Goal: Information Seeking & Learning: Learn about a topic

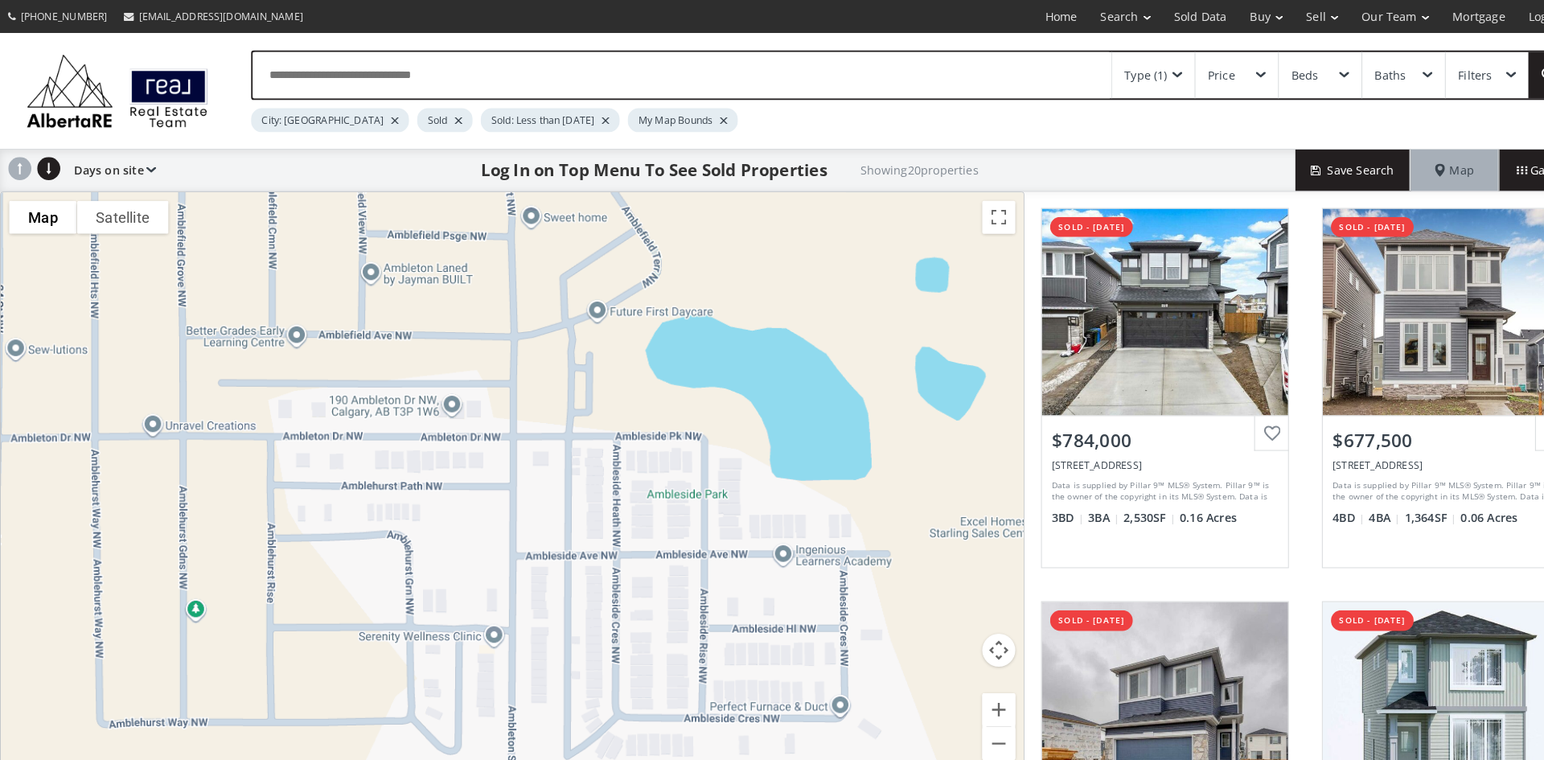
click at [1120, 72] on div "Type (1)" at bounding box center [1116, 73] width 42 height 11
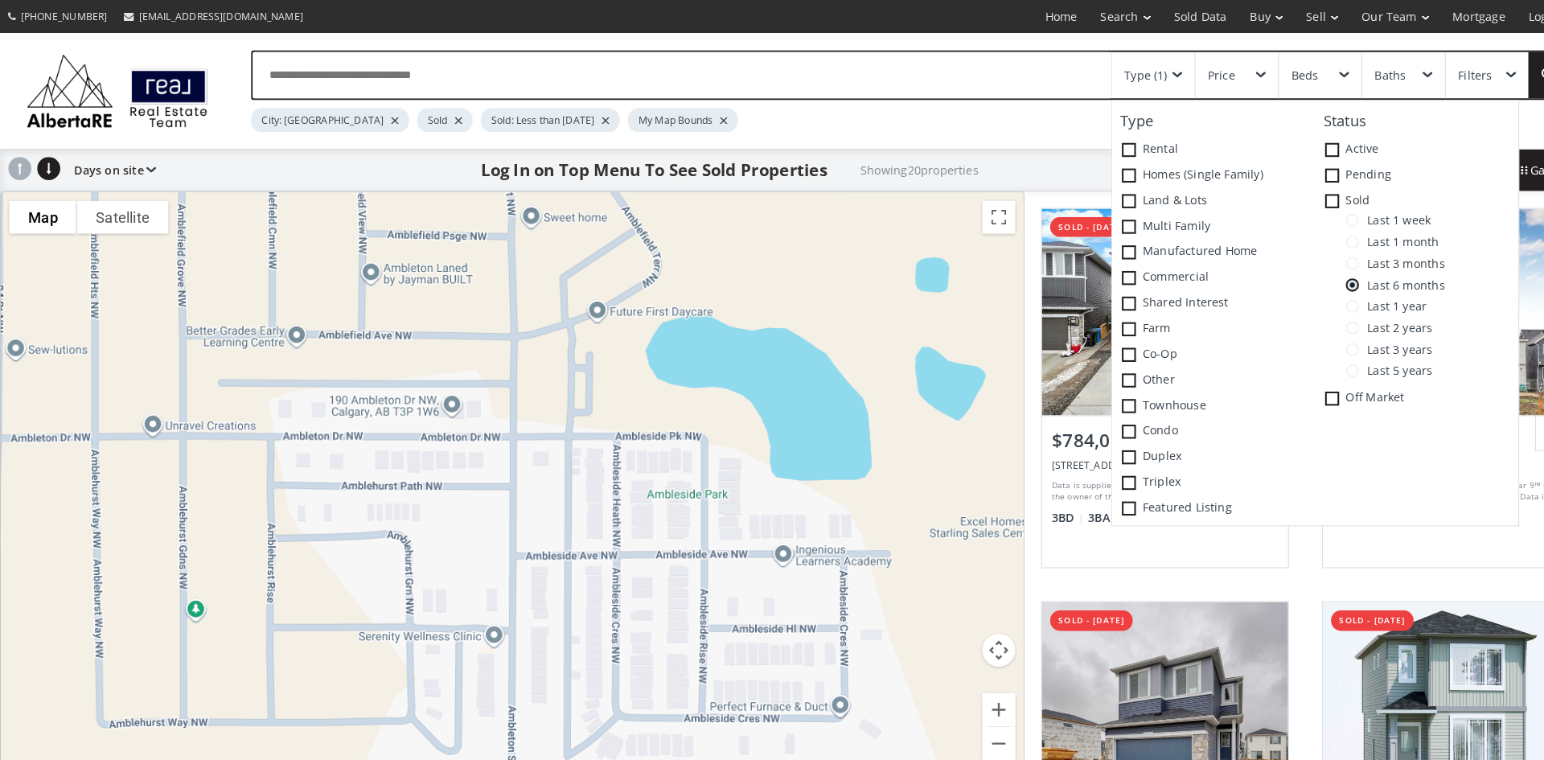
click at [1321, 214] on span at bounding box center [1316, 214] width 13 height 13
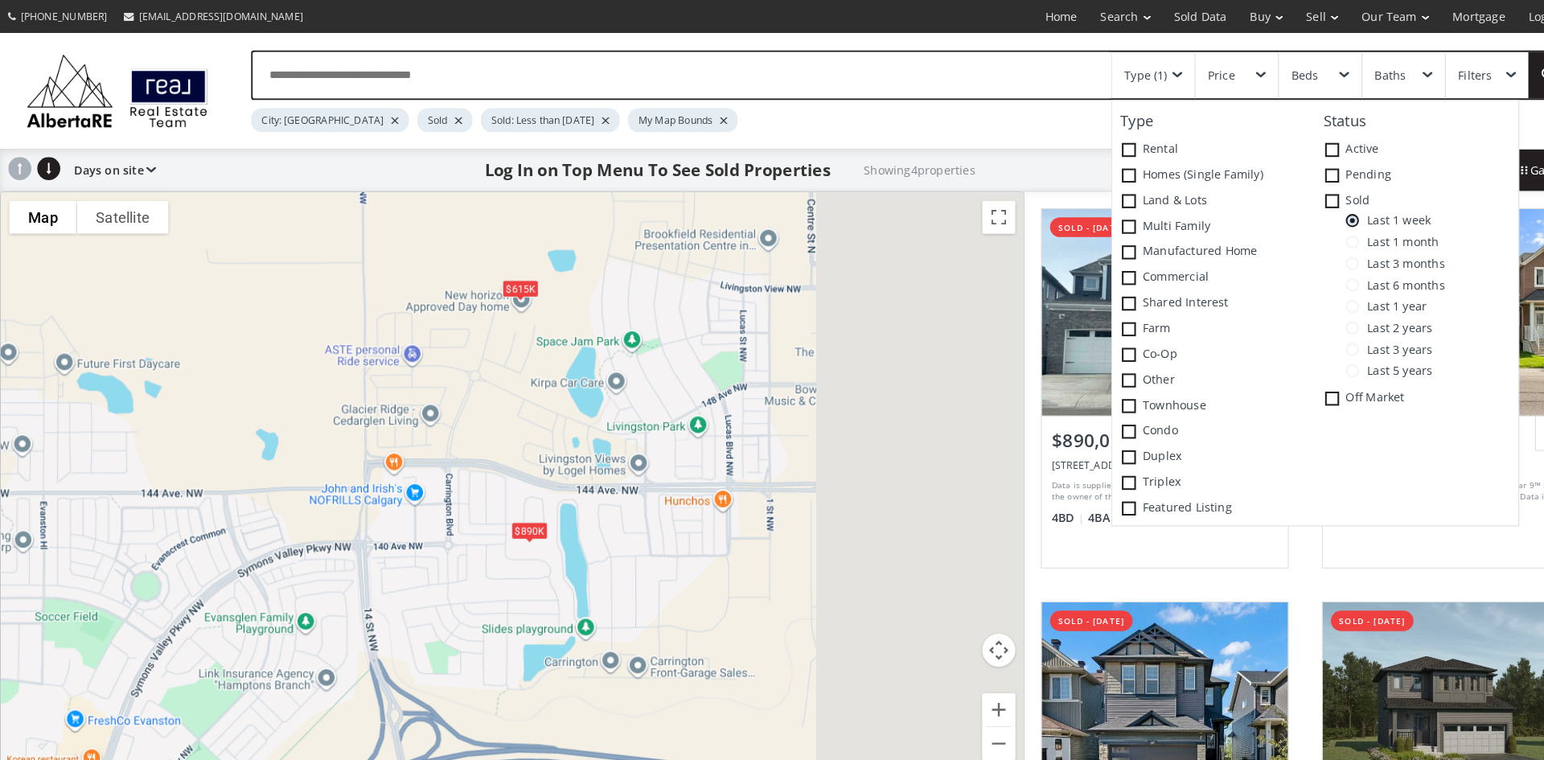
drag, startPoint x: 924, startPoint y: 392, endPoint x: 399, endPoint y: 378, distance: 525.4
click at [399, 378] on div "$890K $676K $785K $615K" at bounding box center [499, 473] width 996 height 572
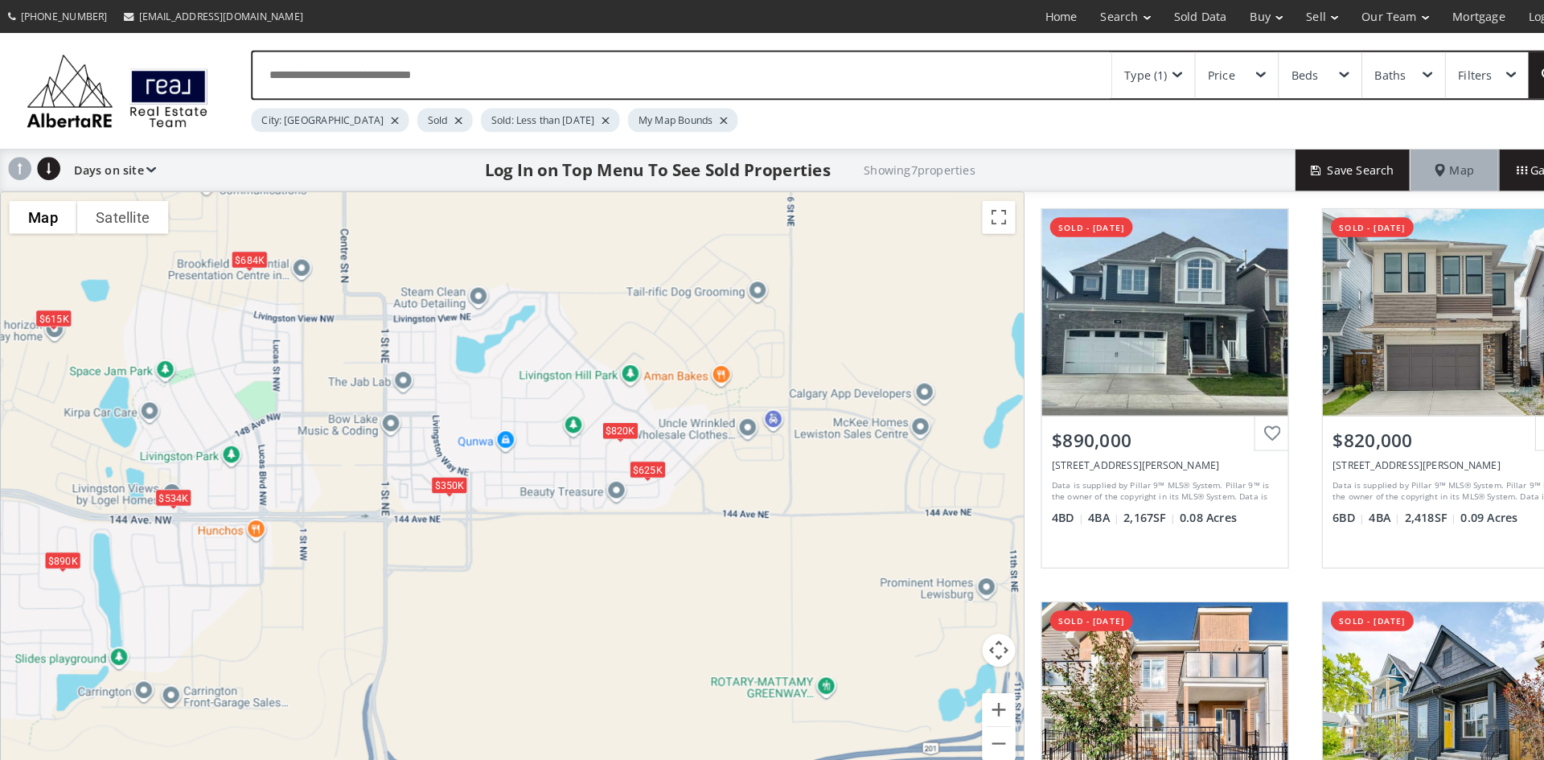
drag, startPoint x: 857, startPoint y: 382, endPoint x: 512, endPoint y: 414, distance: 346.5
click at [512, 414] on div "$890K $820K $350K $625K $534K $615K $684K" at bounding box center [499, 473] width 996 height 572
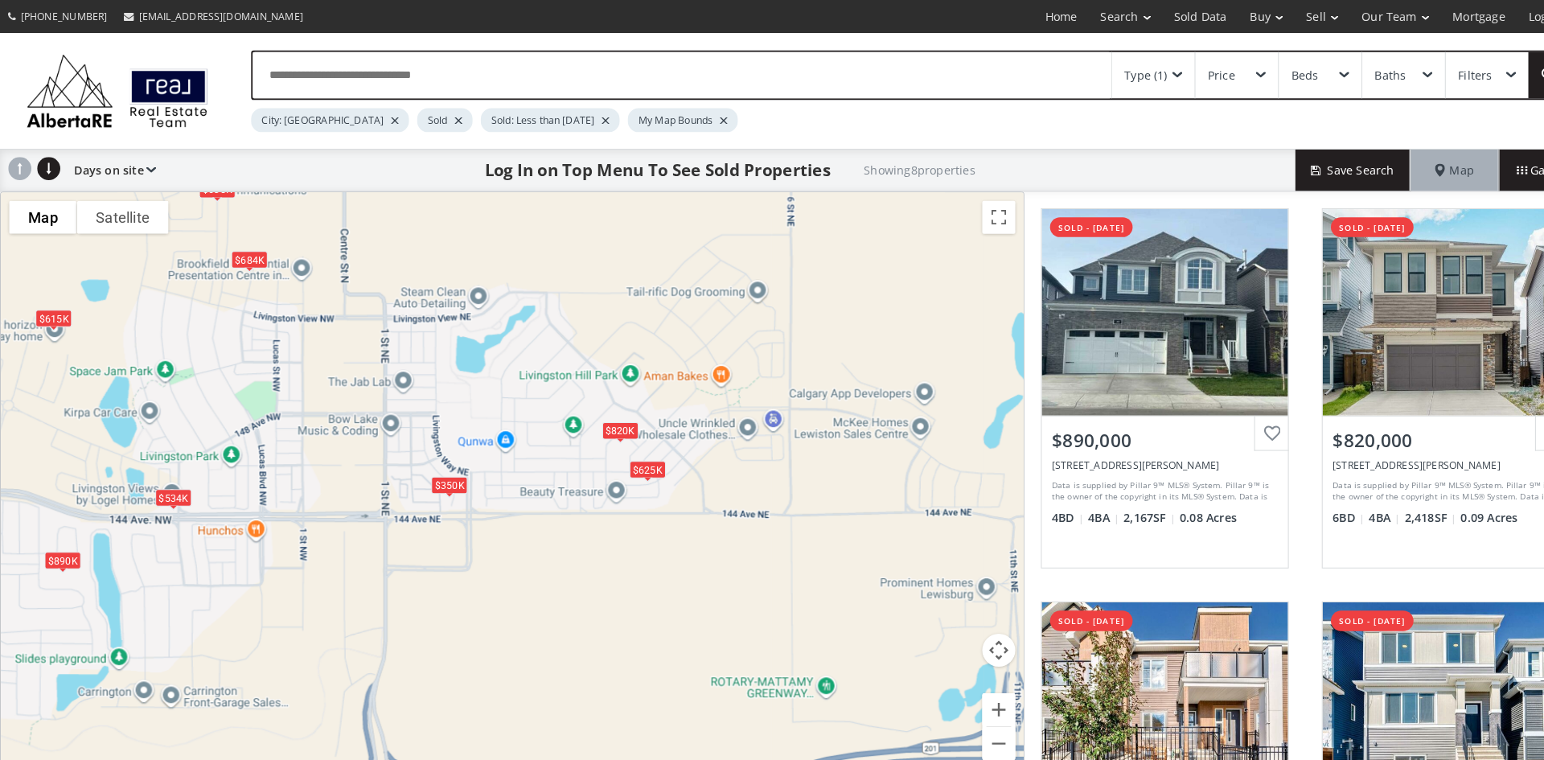
click at [628, 458] on div "$625K" at bounding box center [630, 457] width 35 height 17
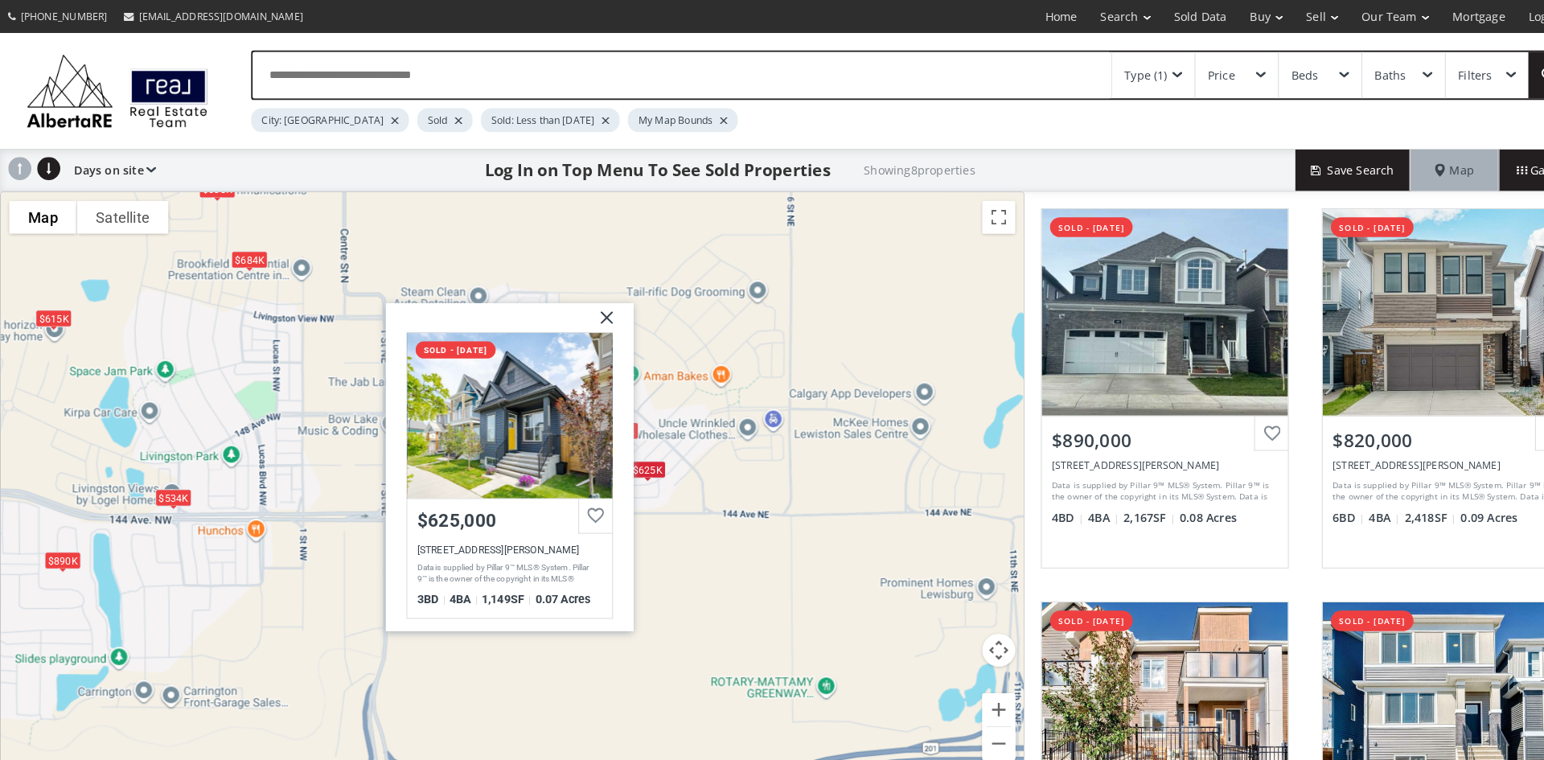
click at [739, 290] on div "$890K $820K $350K $635K $625K $534K $615K $684K Livingston Way NE Calgary AB T3…" at bounding box center [499, 473] width 996 height 572
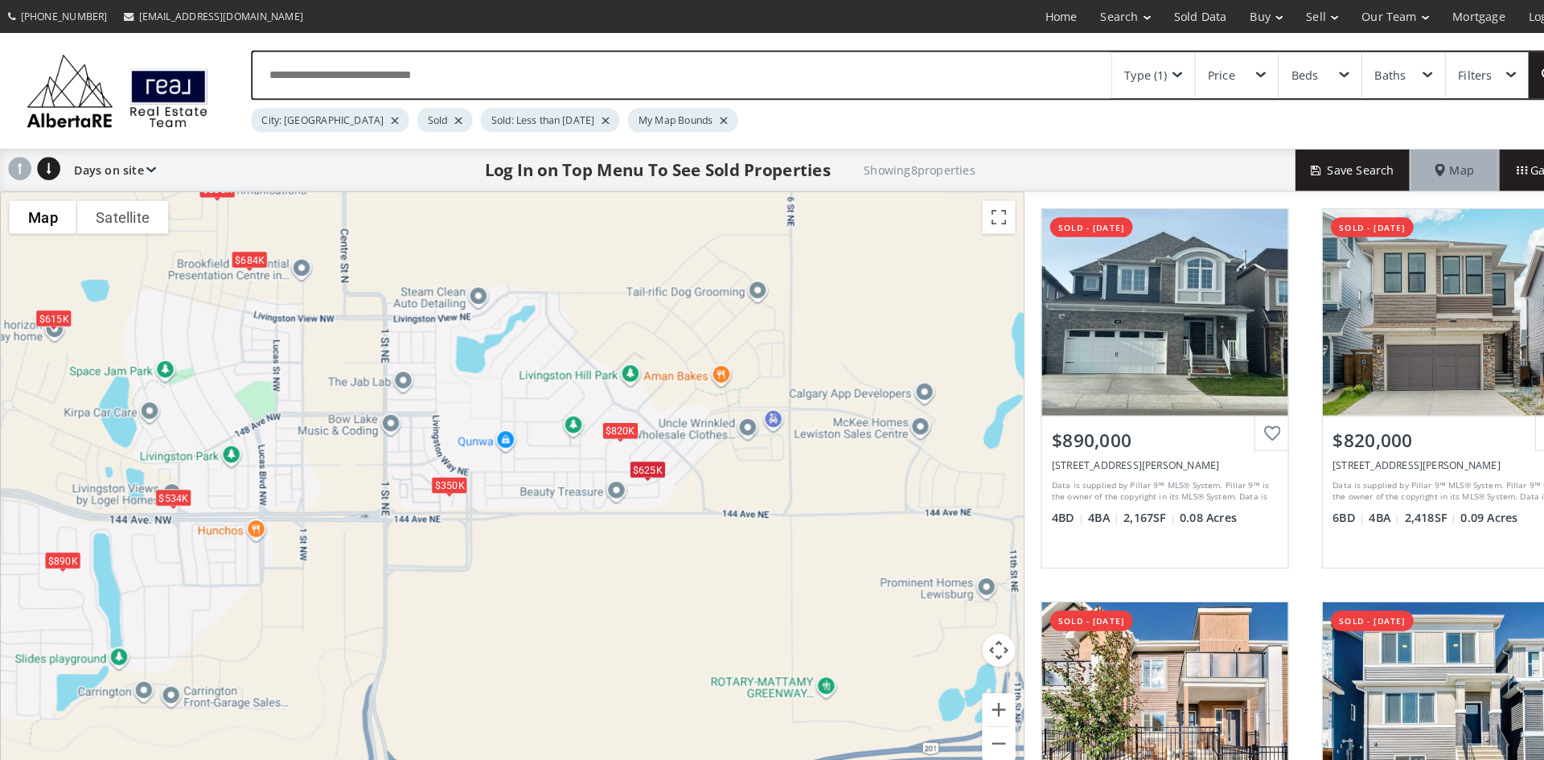
click at [589, 417] on div "$820K" at bounding box center [603, 419] width 35 height 17
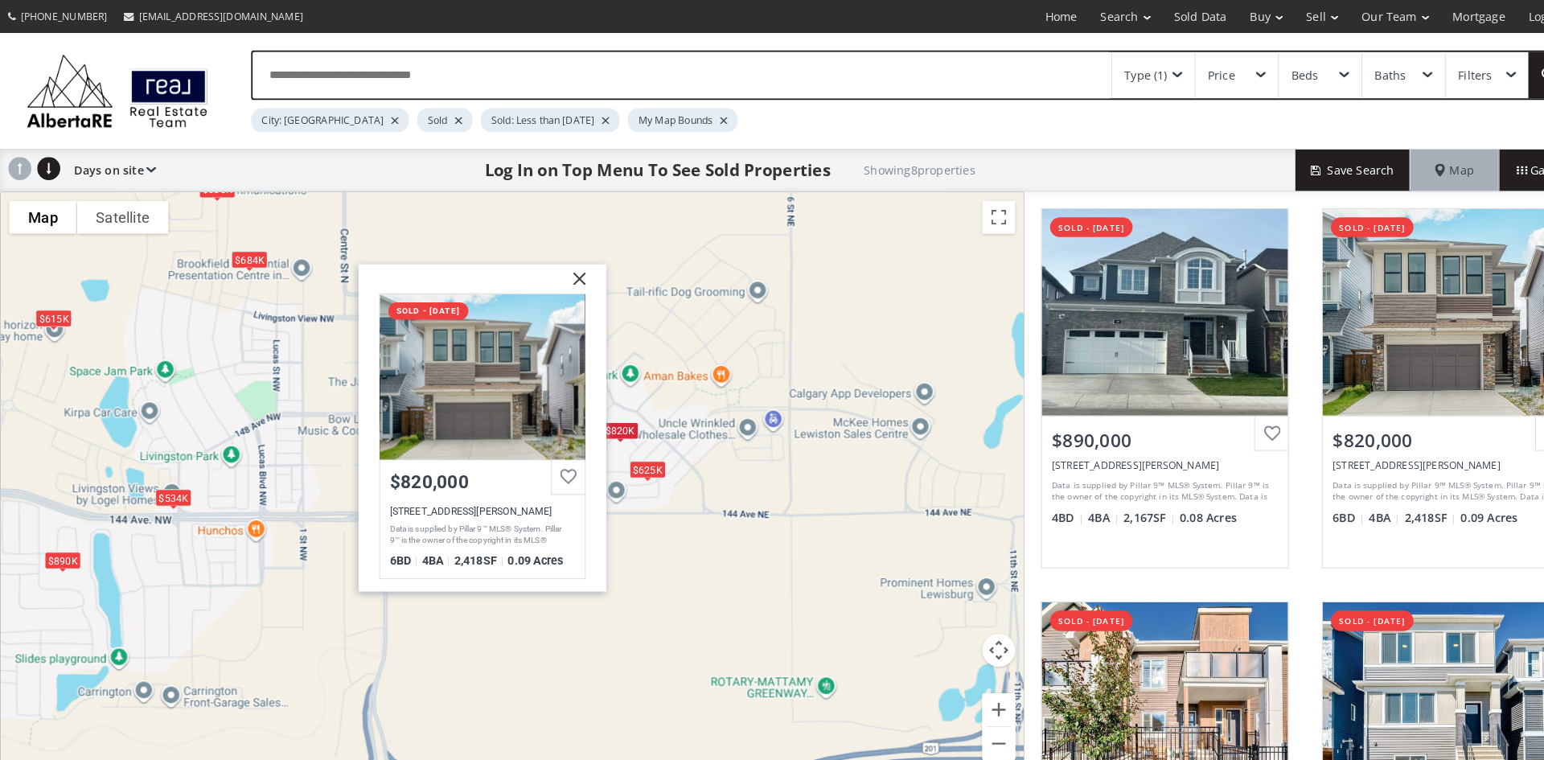
click at [742, 351] on div "$890K $820K $350K $635K $625K $534K $615K $684K Howse Mount NE Calgary AB T3P 1…" at bounding box center [499, 473] width 996 height 572
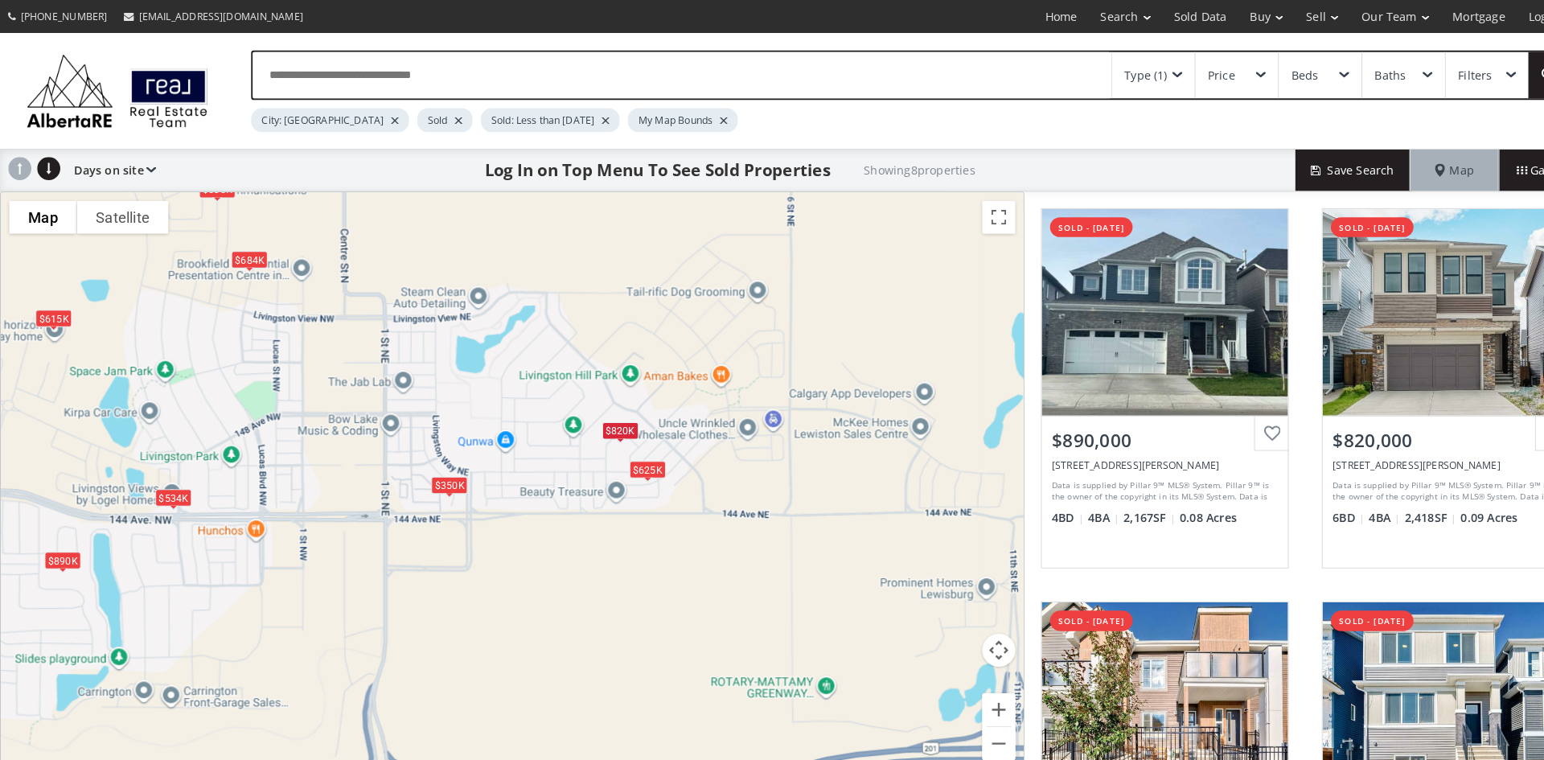
click at [439, 470] on div "$350K" at bounding box center [437, 471] width 35 height 17
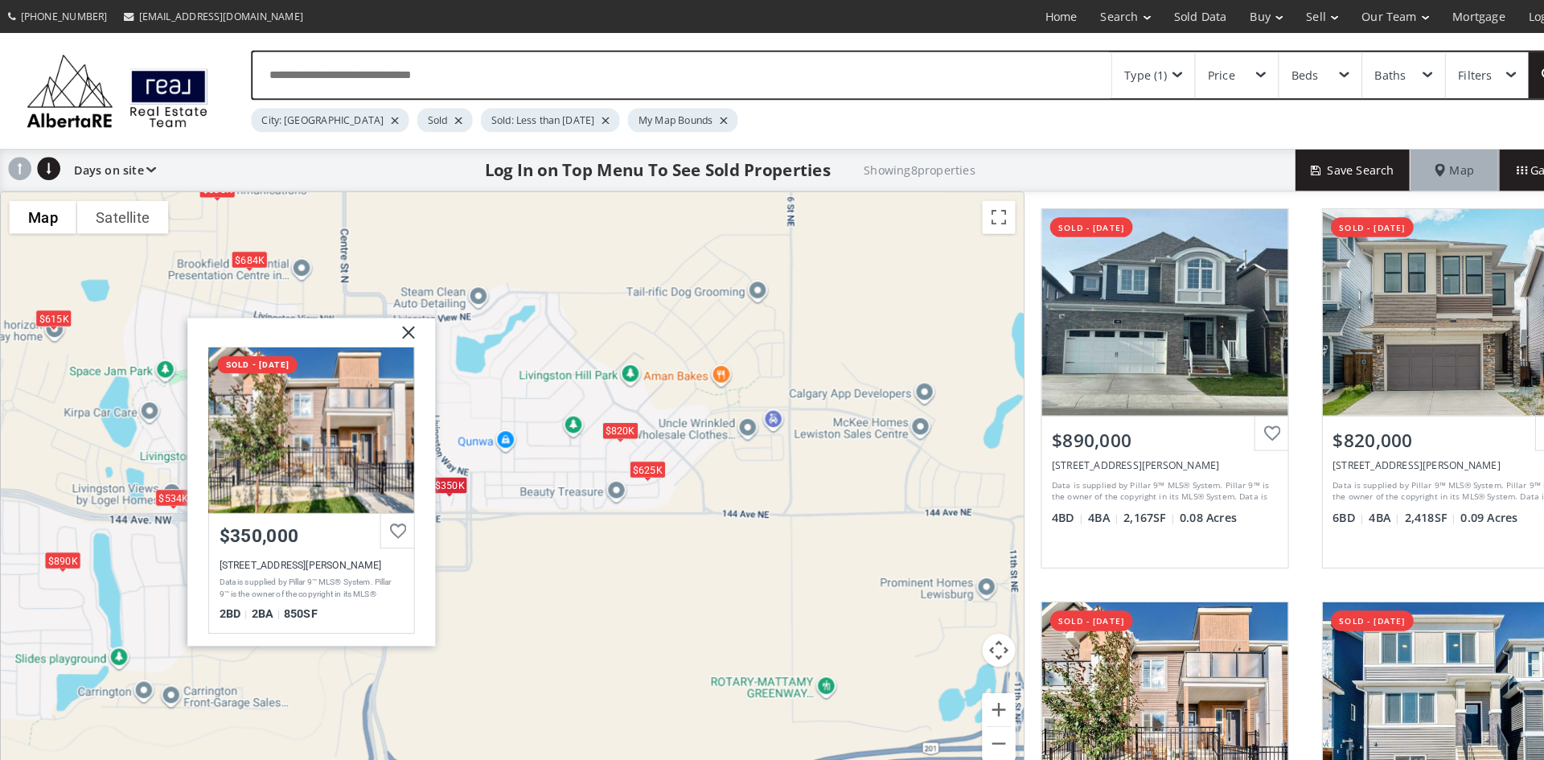
click at [746, 374] on div "$890K $820K $350K $635K $625K $534K $615K $684K Livingston Common NE Calgary AB…" at bounding box center [499, 473] width 996 height 572
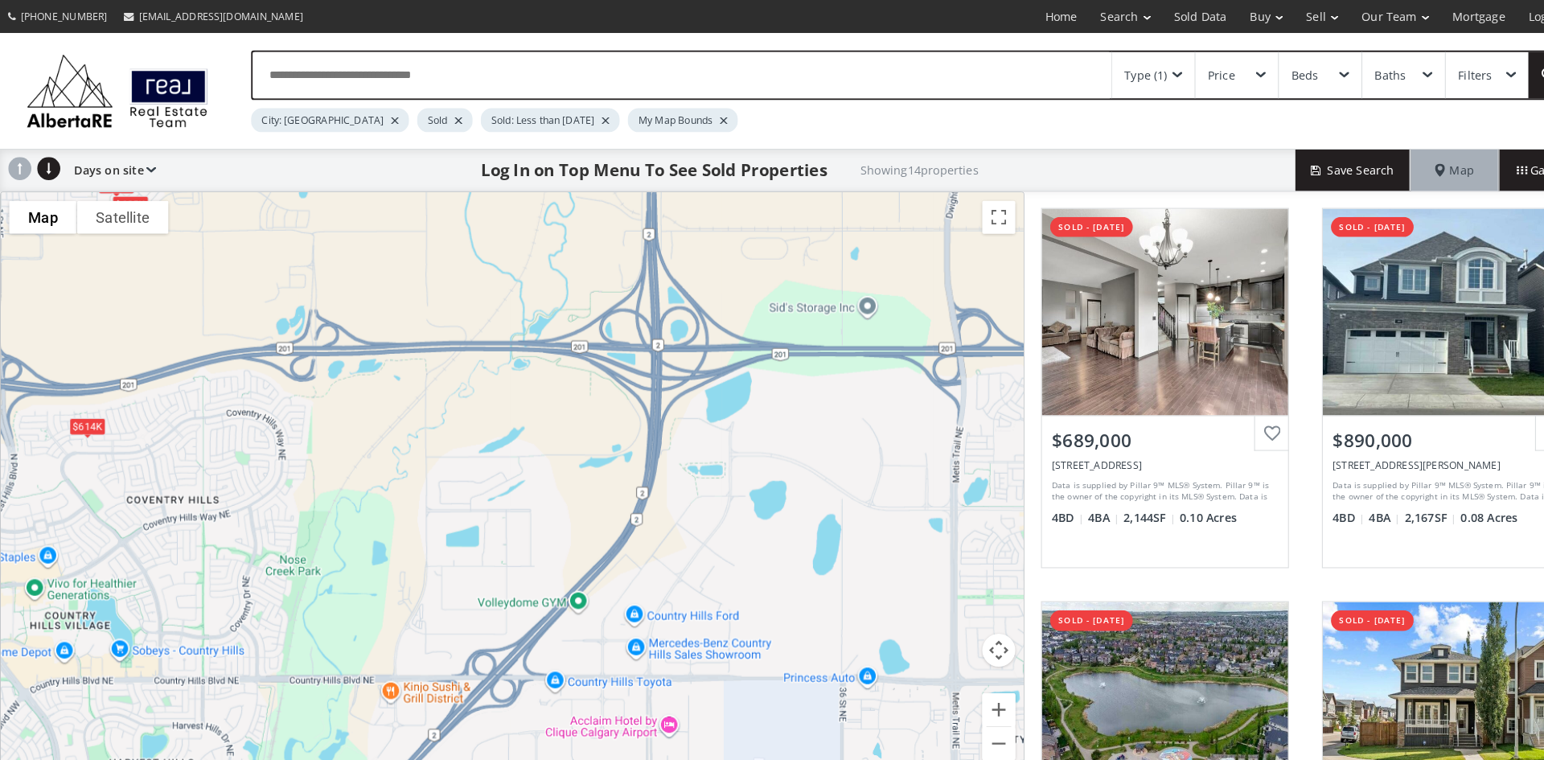
drag, startPoint x: 831, startPoint y: 631, endPoint x: 249, endPoint y: 417, distance: 620.1
click at [249, 417] on div "$689K $890K $273K $676K $820K $350K $635K $718K $625K $534K $614K $785K $615K $…" at bounding box center [499, 473] width 996 height 572
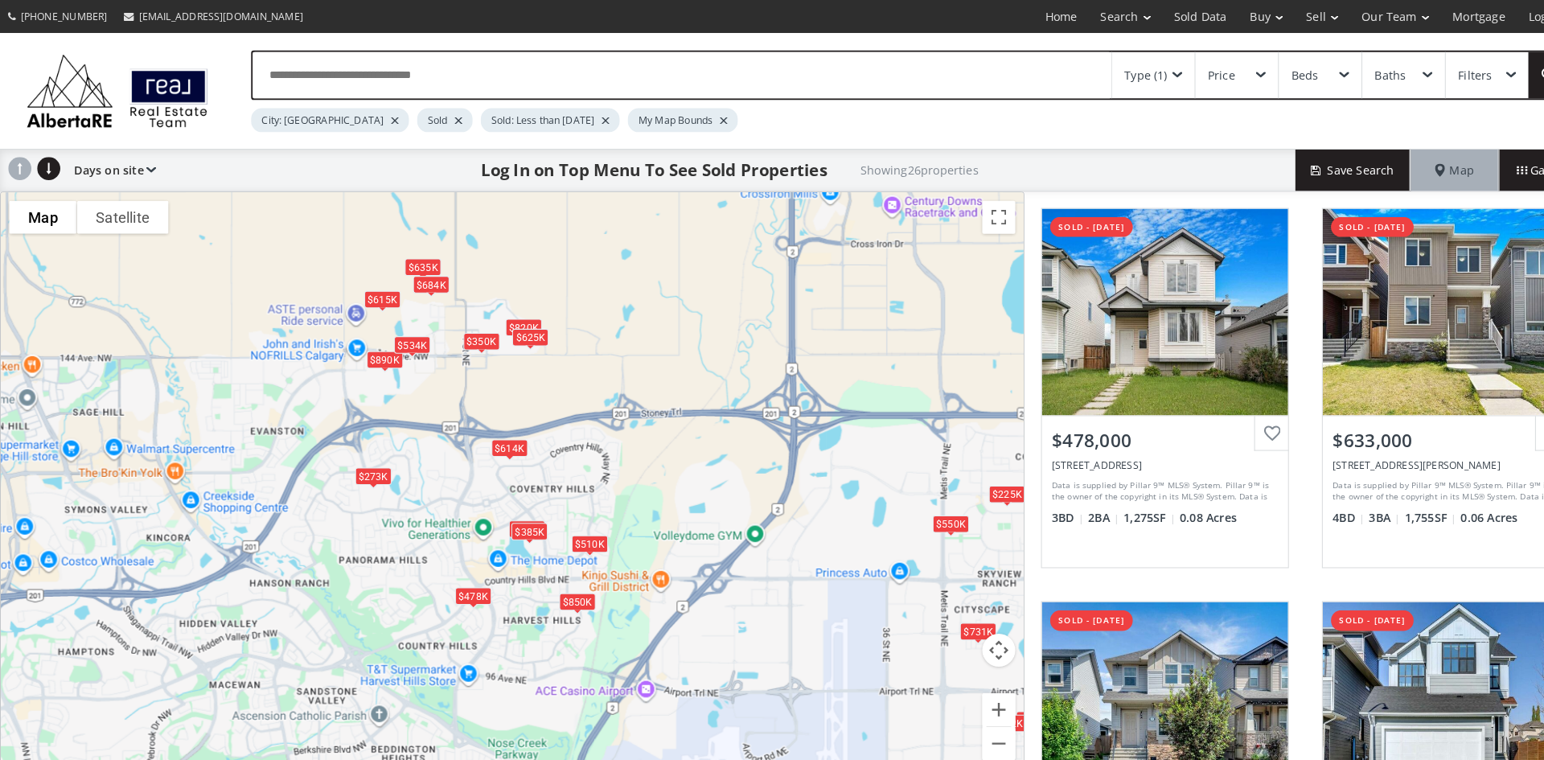
drag, startPoint x: 49, startPoint y: 365, endPoint x: 413, endPoint y: 372, distance: 363.6
click at [413, 372] on div "$478K $633K $550K $850K $890K $273K $473K $338K $820K $350K $225K $635K $815K $…" at bounding box center [499, 473] width 996 height 572
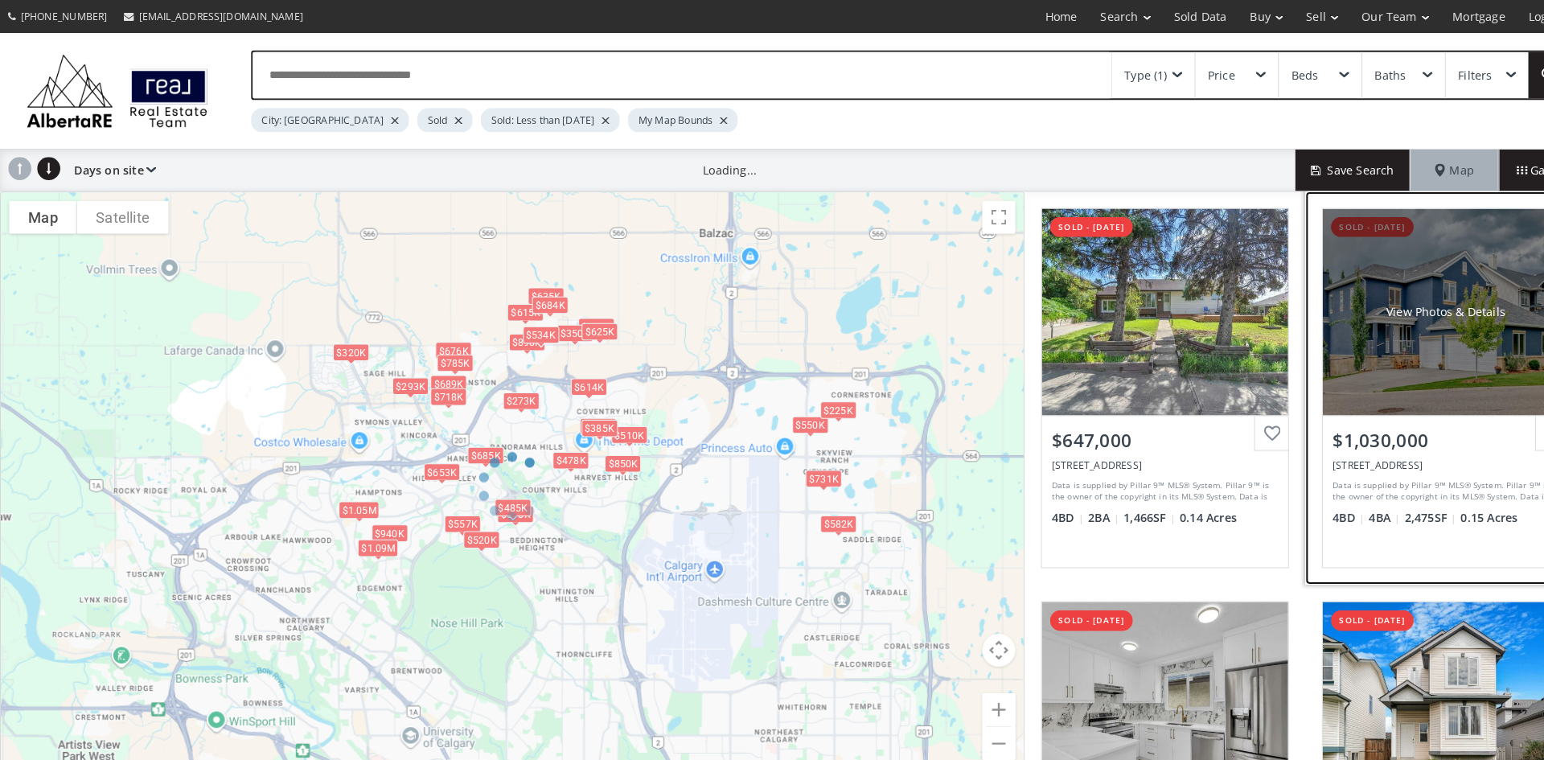
click at [1400, 273] on div "View Photos & Details" at bounding box center [1408, 303] width 240 height 201
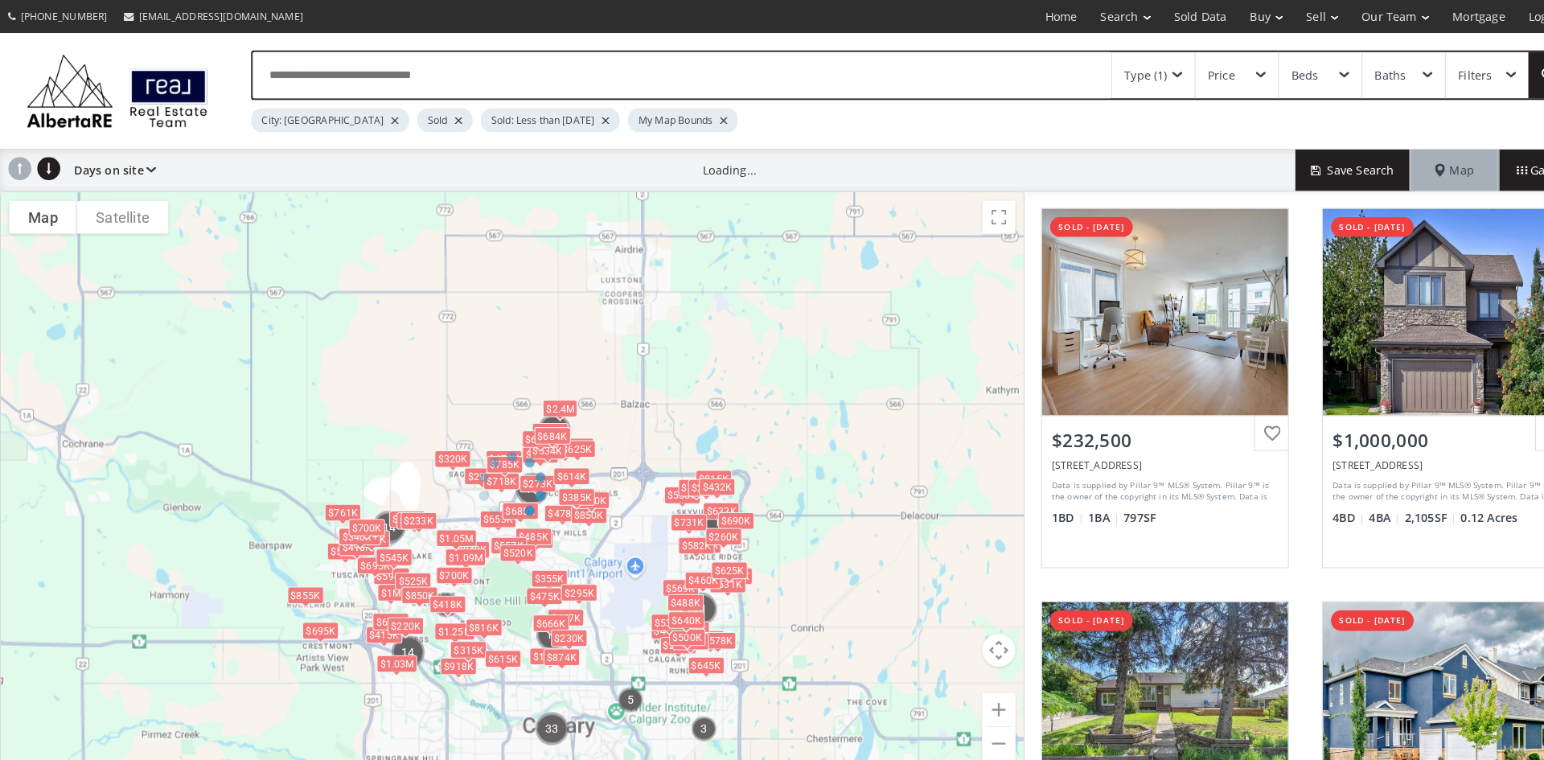
drag, startPoint x: 712, startPoint y: 668, endPoint x: 672, endPoint y: 553, distance: 122.6
click at [672, 553] on div at bounding box center [498, 473] width 997 height 573
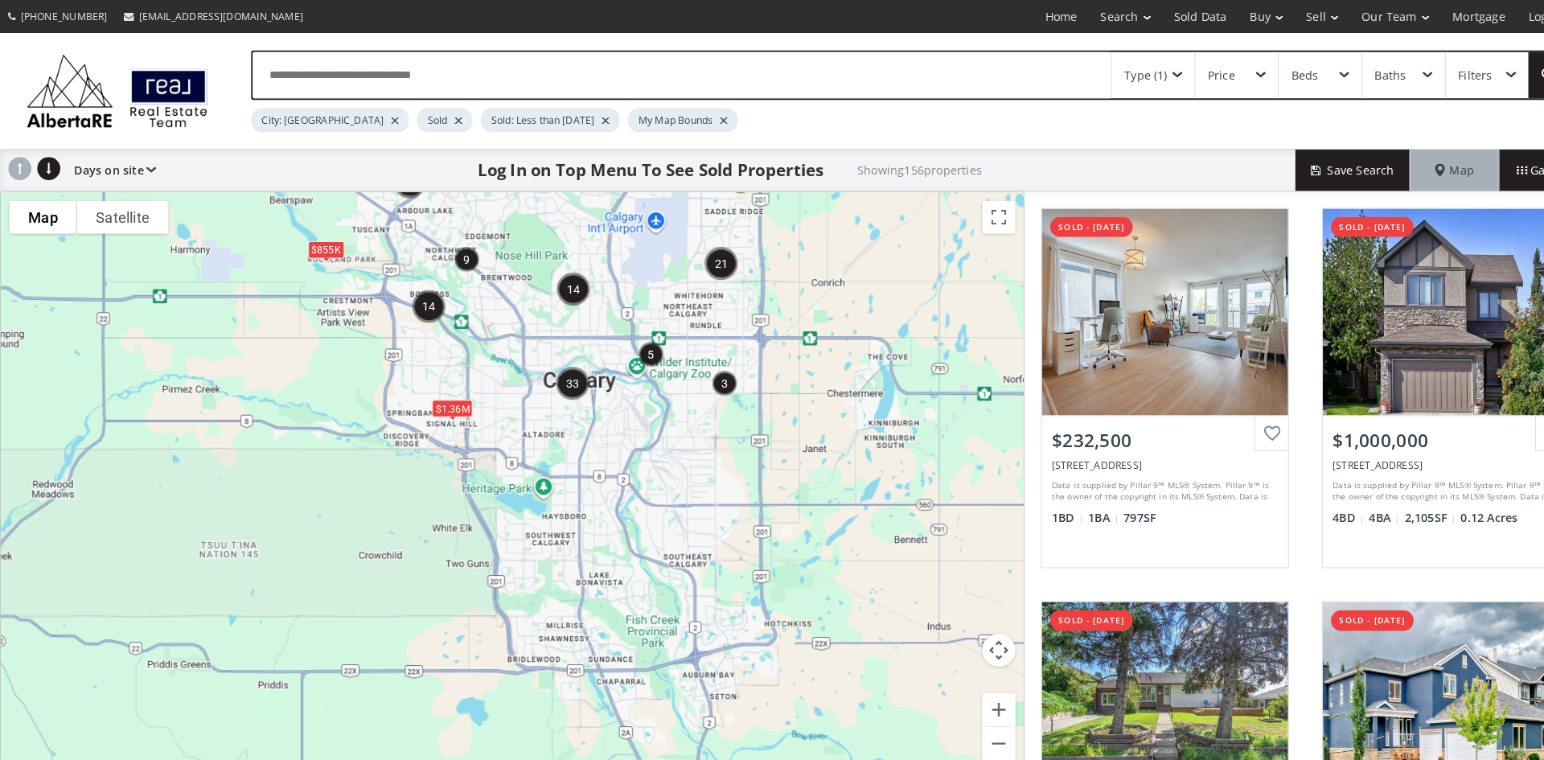
drag, startPoint x: 599, startPoint y: 642, endPoint x: 625, endPoint y: 329, distance: 313.9
click at [625, 329] on div "$1.36M $855K $320K" at bounding box center [499, 473] width 996 height 572
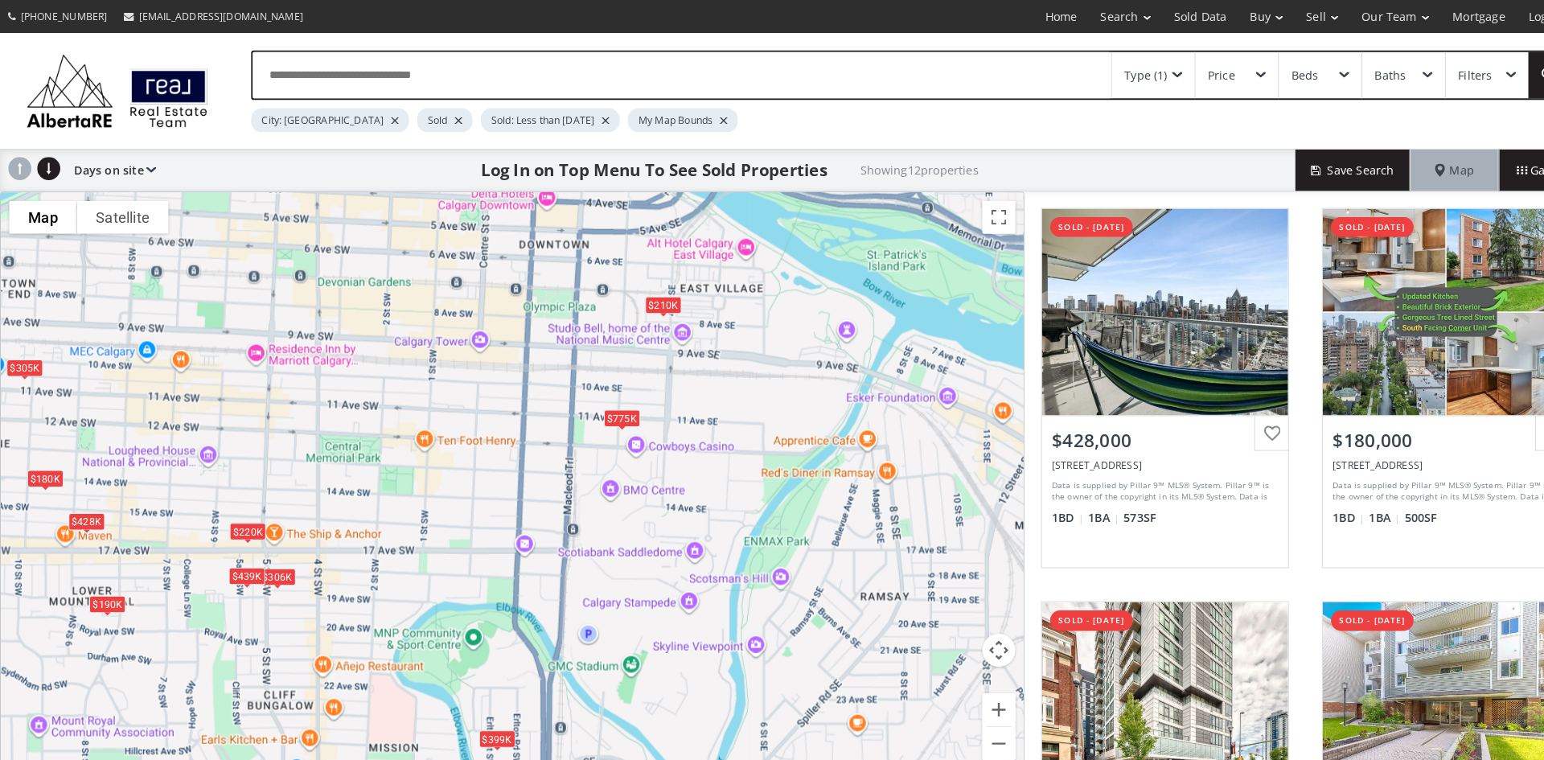
click at [596, 410] on div "$775K" at bounding box center [605, 407] width 35 height 17
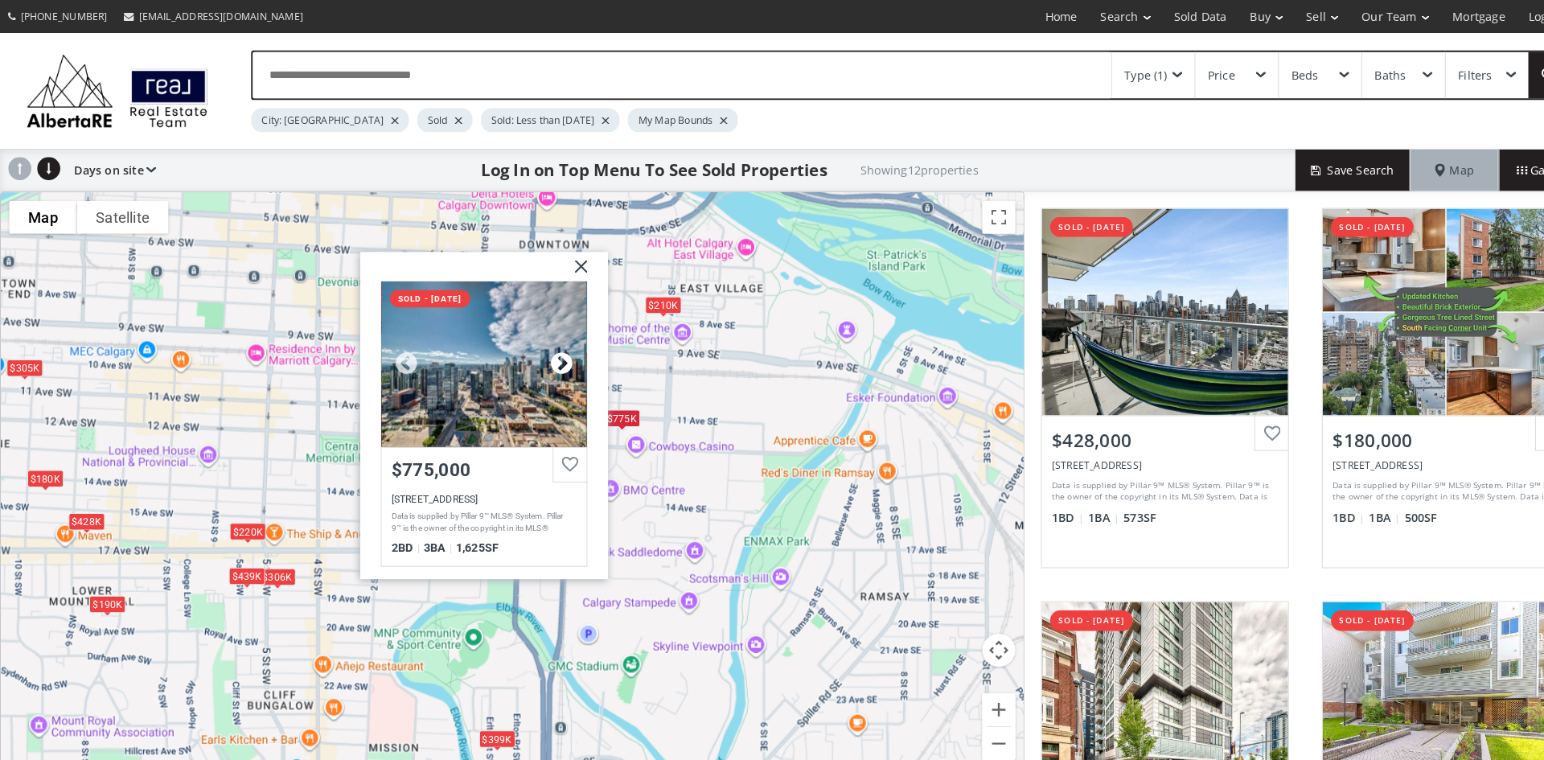
click at [547, 345] on div at bounding box center [547, 354] width 24 height 24
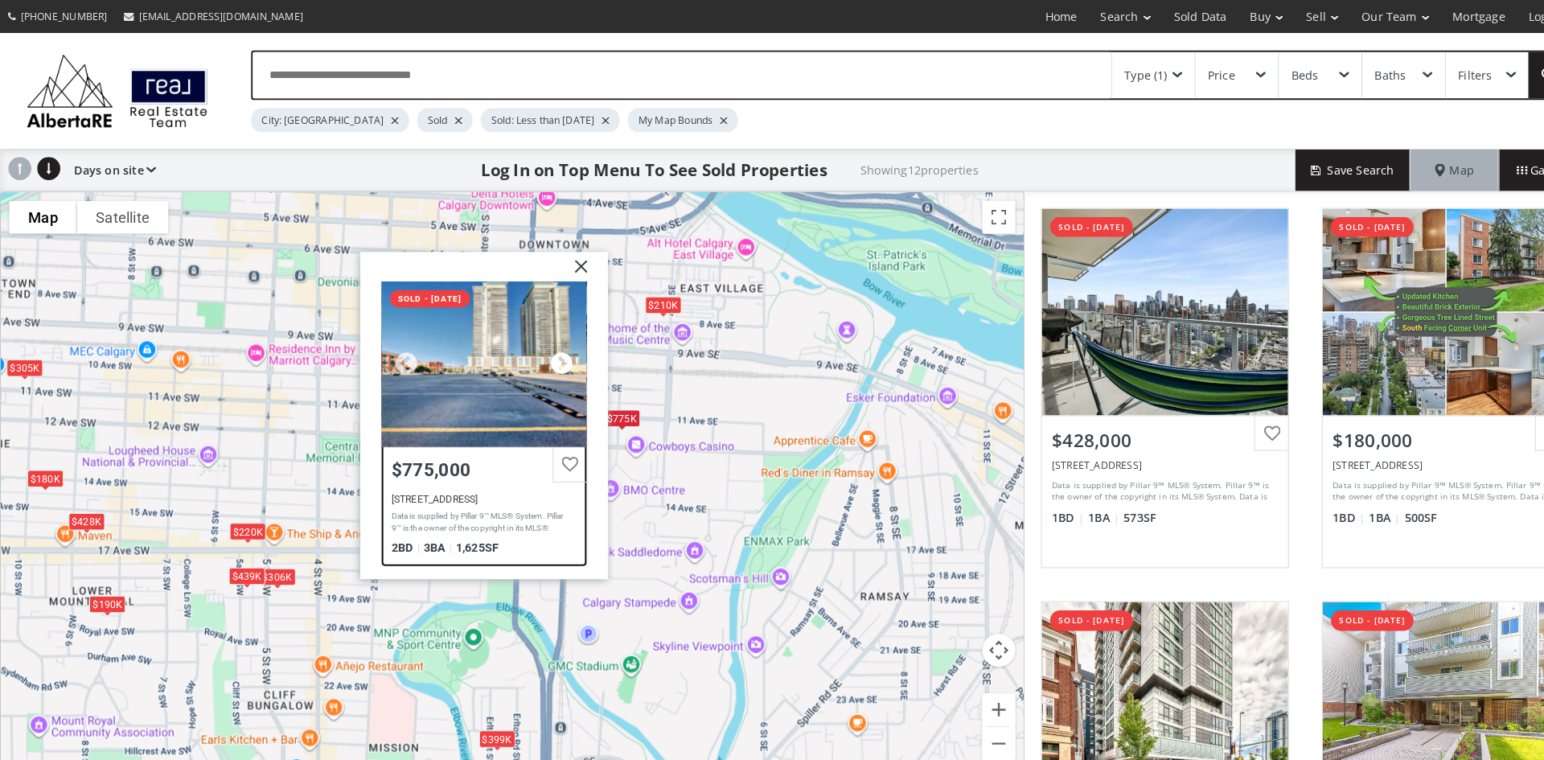
click at [547, 345] on div at bounding box center [547, 354] width 24 height 24
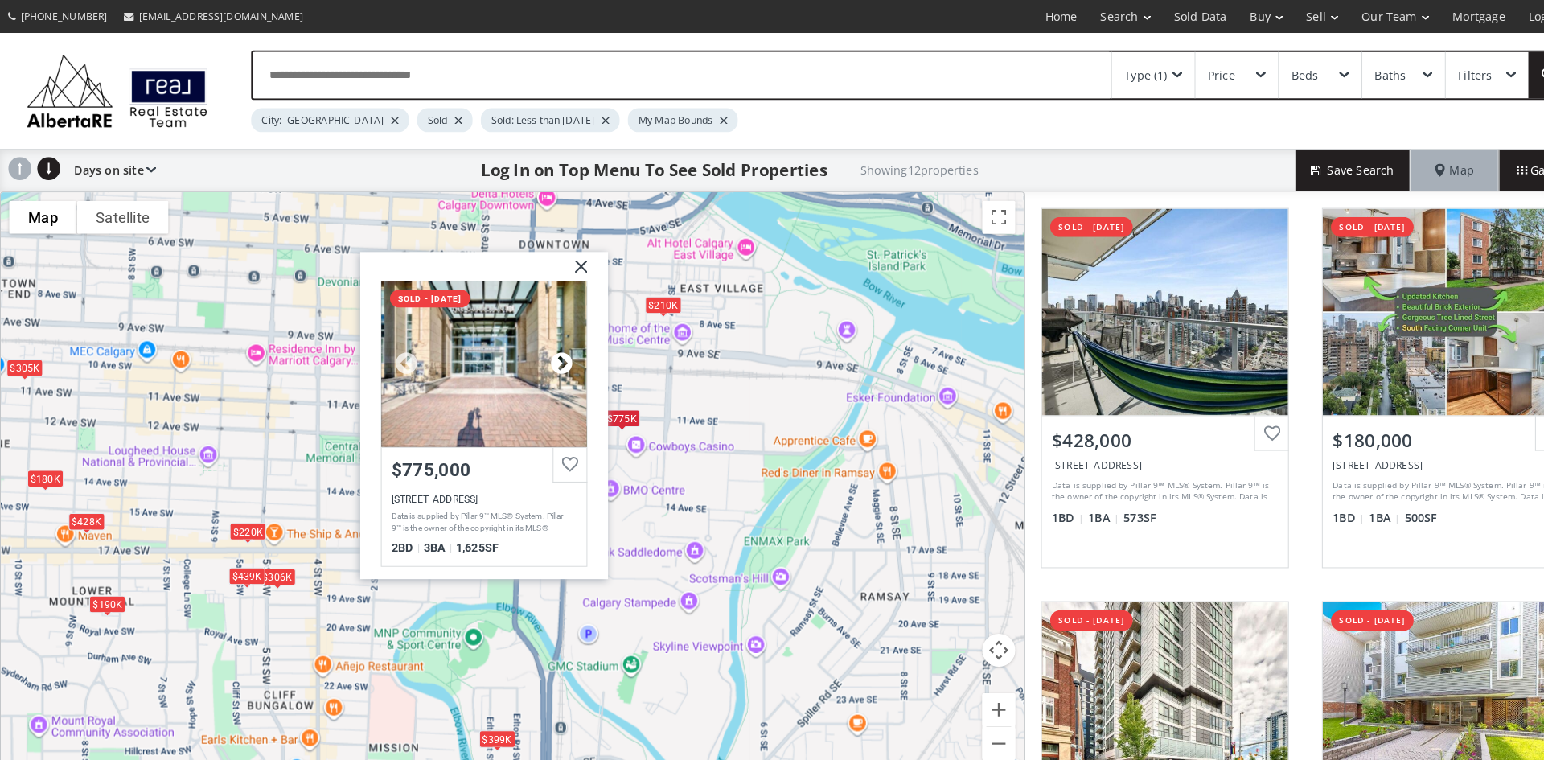
click at [547, 345] on div at bounding box center [547, 354] width 24 height 24
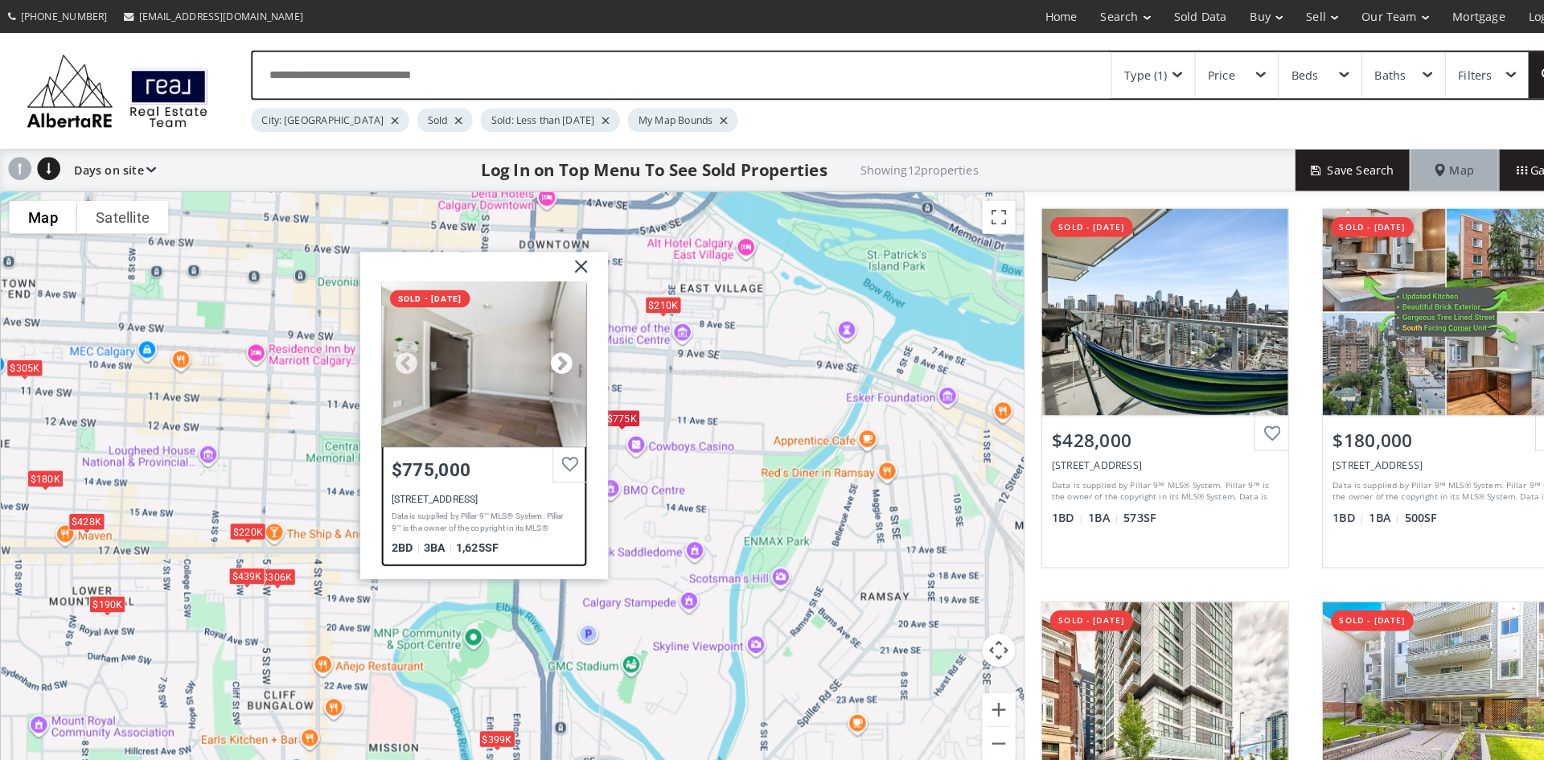
click at [547, 345] on div at bounding box center [547, 354] width 24 height 24
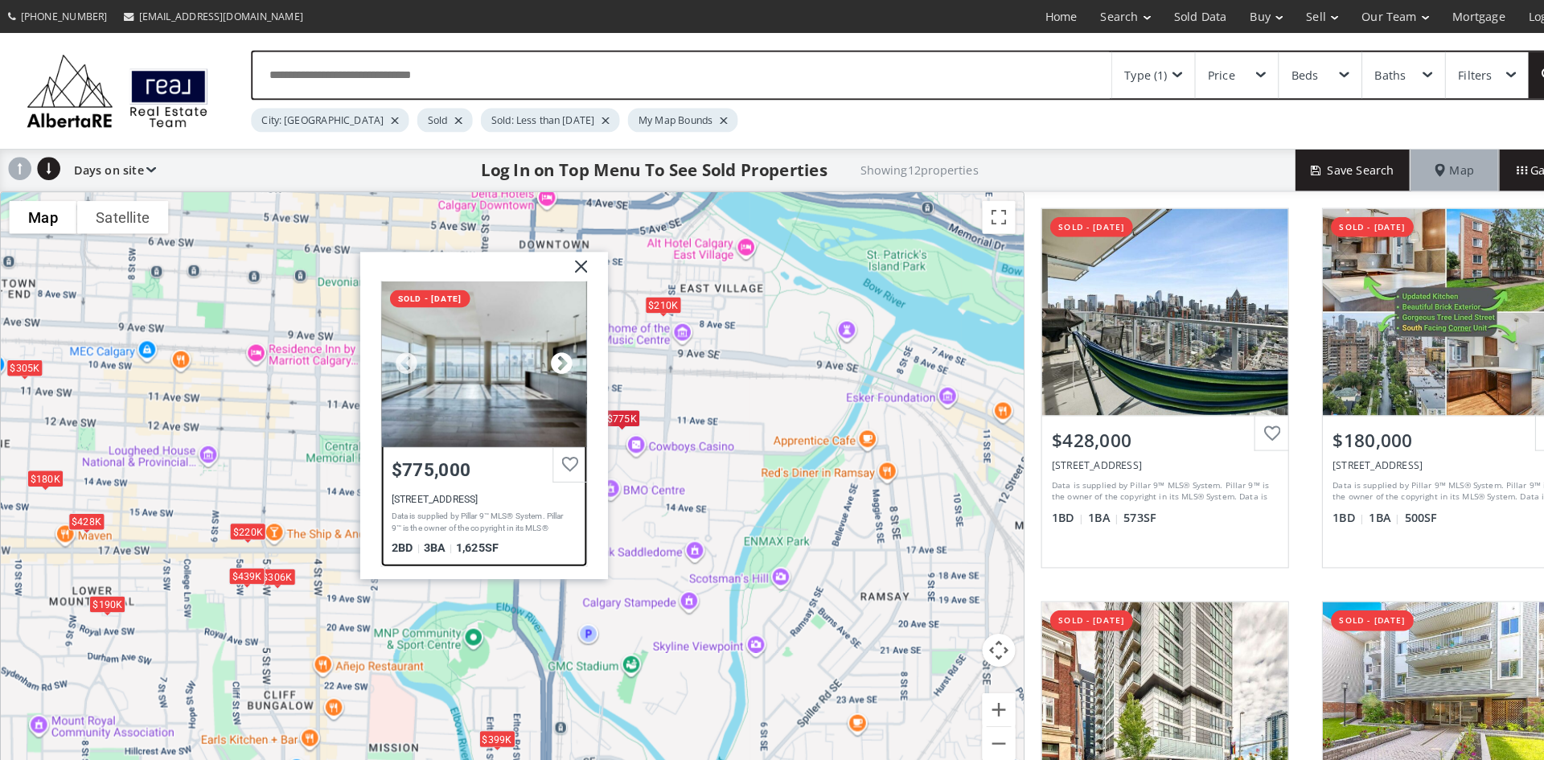
click at [547, 345] on div at bounding box center [547, 354] width 24 height 24
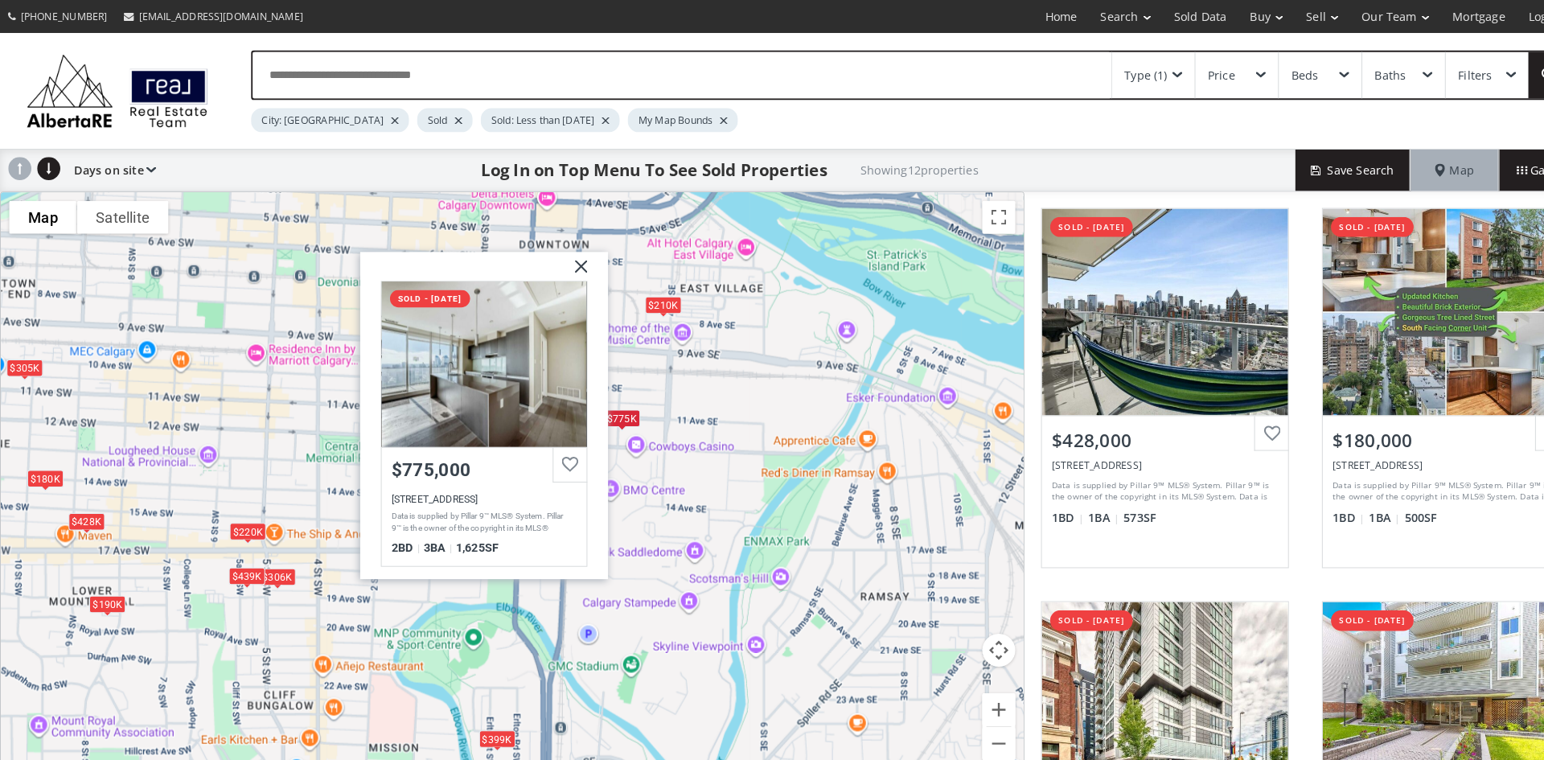
click at [565, 256] on img at bounding box center [560, 264] width 40 height 40
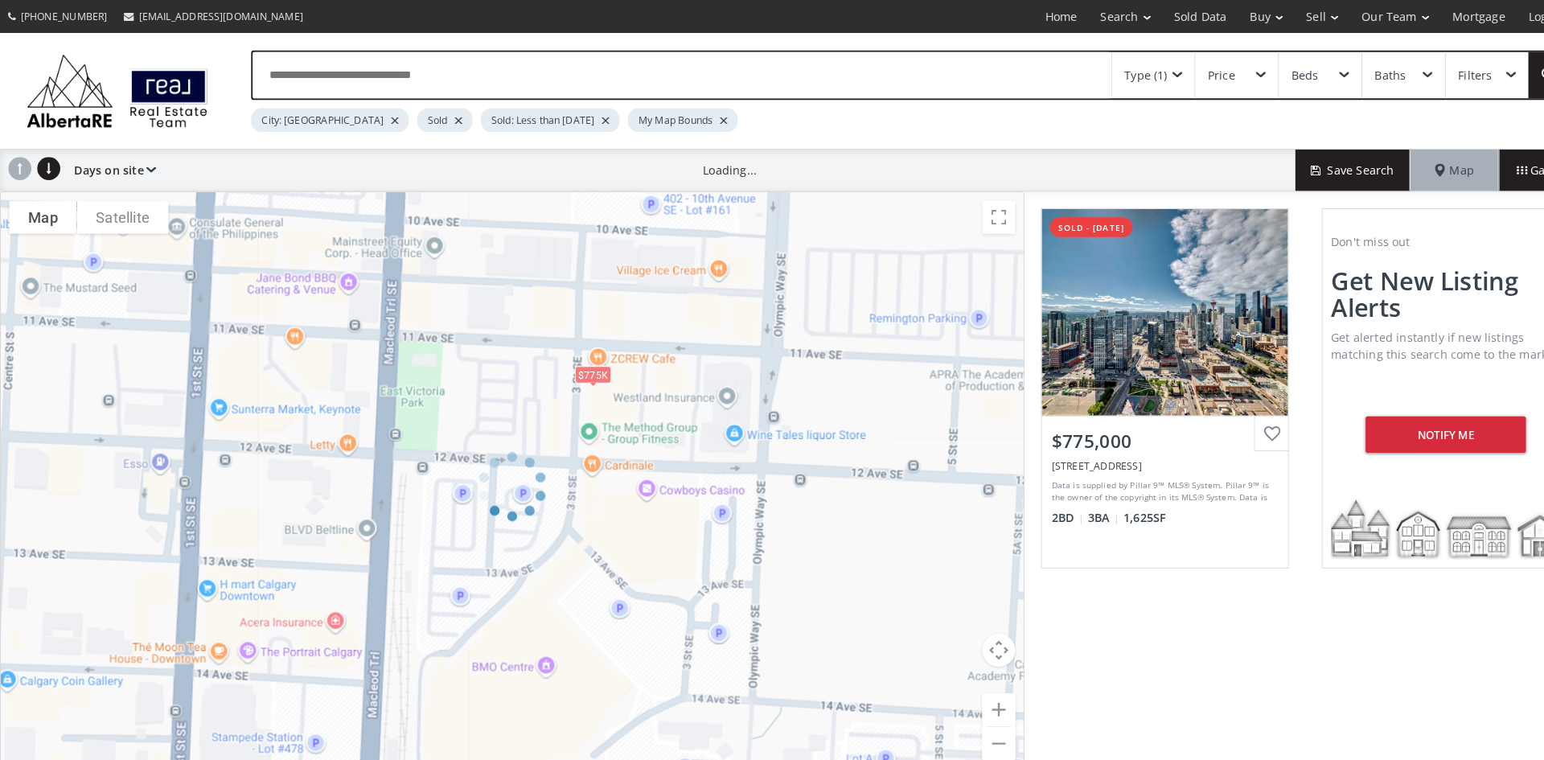
click at [1146, 67] on div "Type (1)" at bounding box center [1123, 73] width 80 height 45
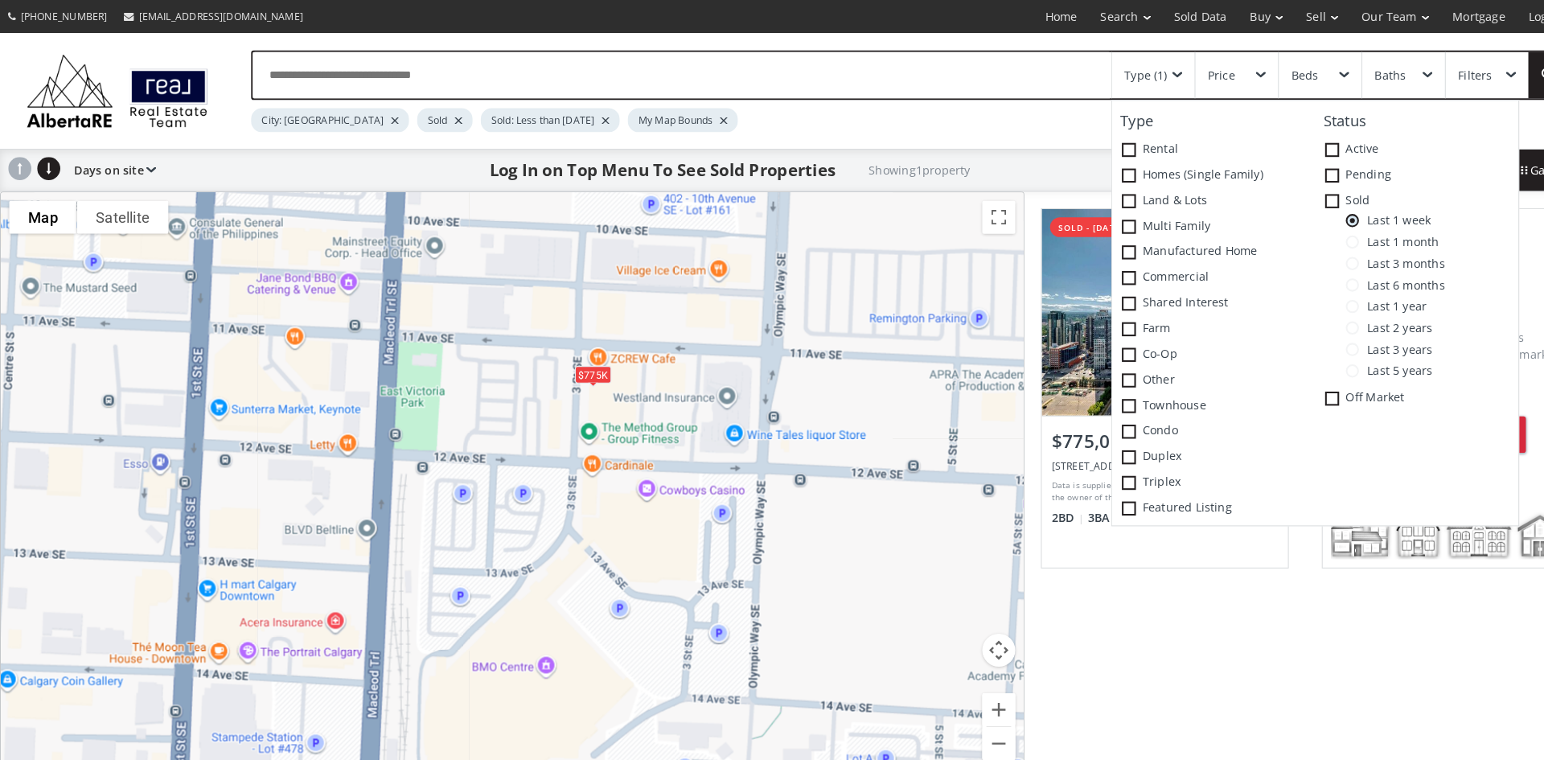
click at [1307, 271] on div "Last 1 week Last 1 month Last 3 months Last 6 months Last 1 year Last 2 years L…" at bounding box center [1379, 291] width 198 height 167
click at [1316, 273] on span at bounding box center [1316, 277] width 13 height 13
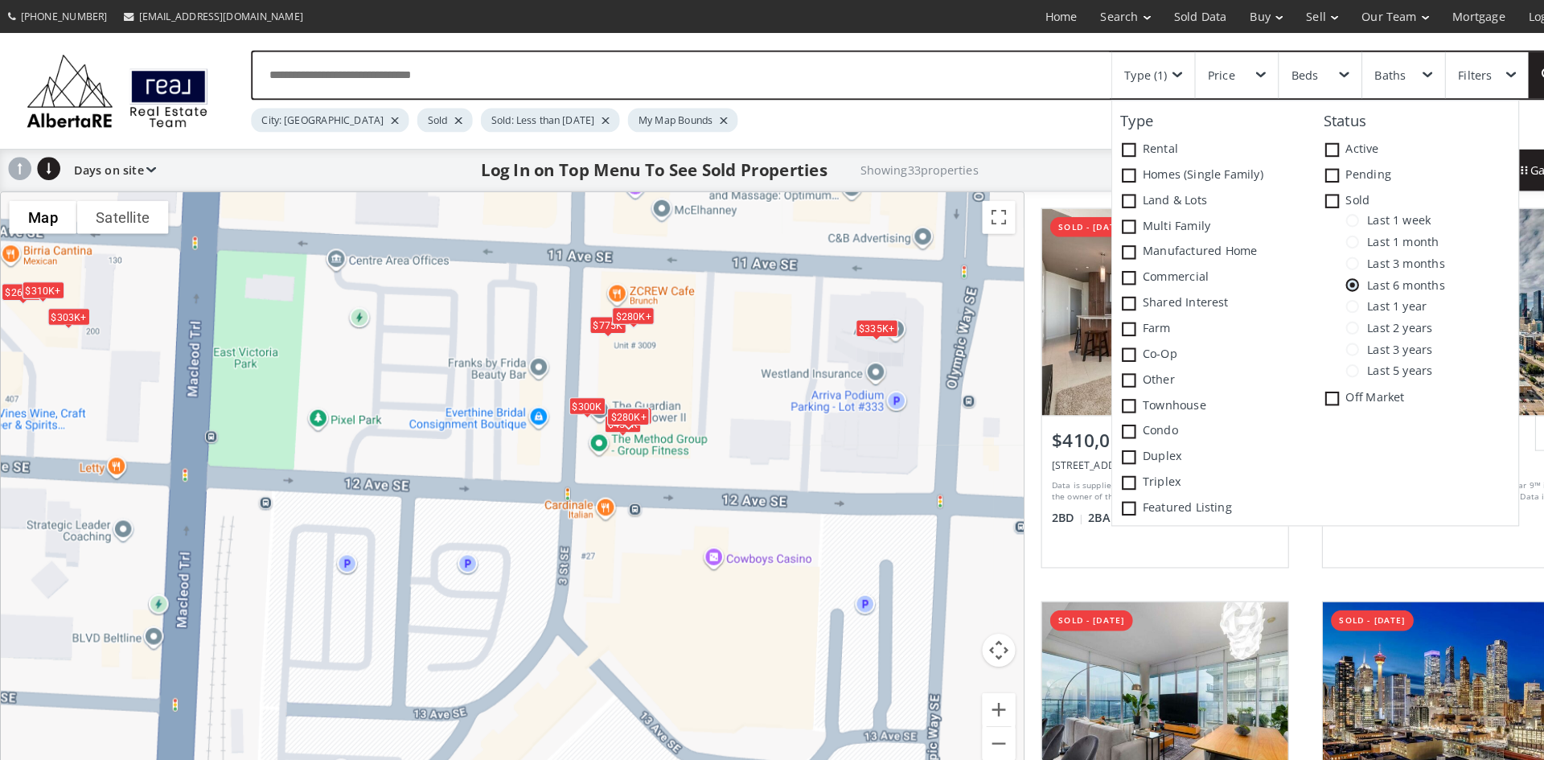
click at [561, 396] on div "$300K" at bounding box center [571, 395] width 35 height 17
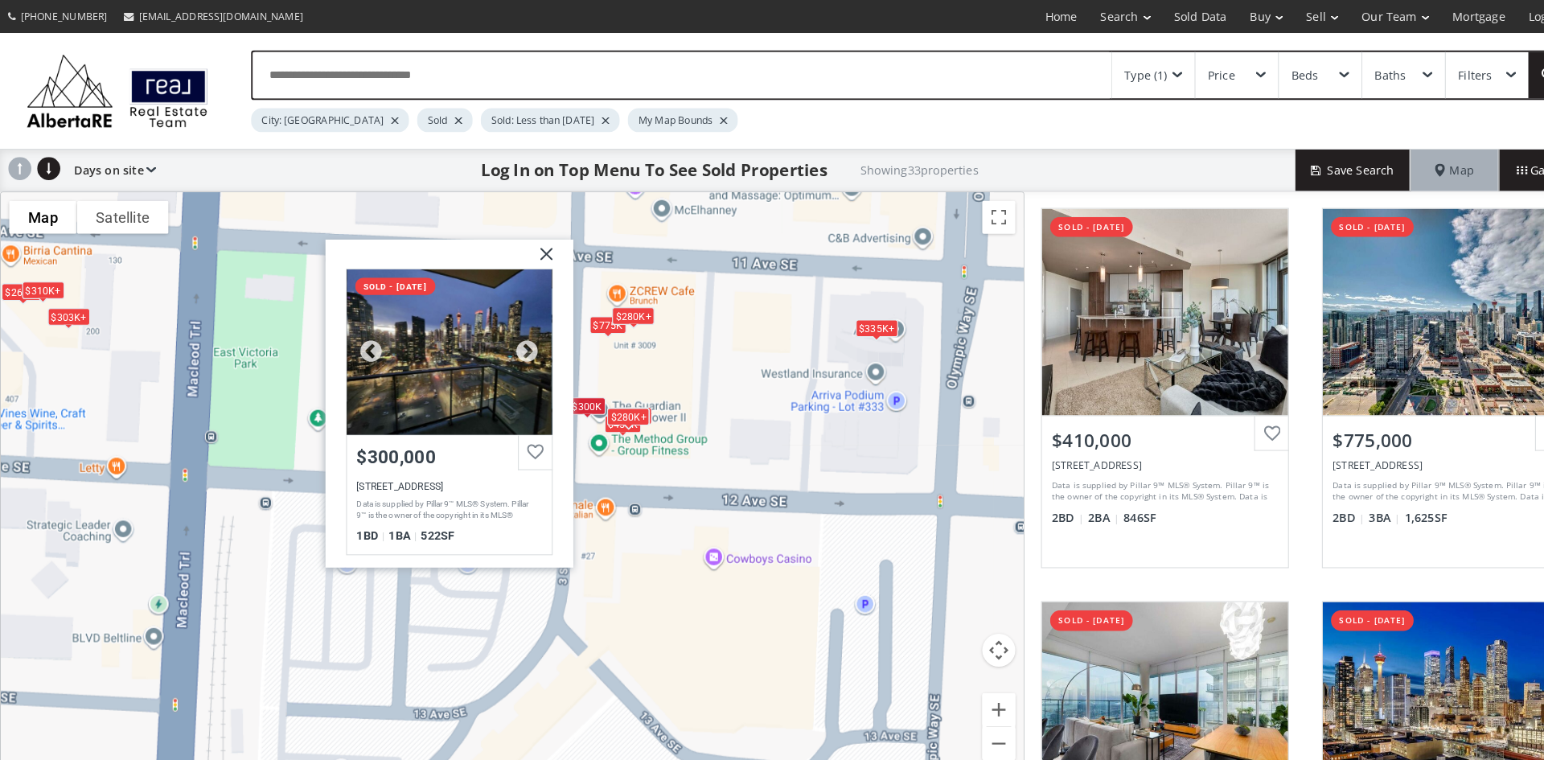
click at [412, 355] on div at bounding box center [437, 341] width 199 height 161
click at [533, 248] on img at bounding box center [526, 252] width 40 height 40
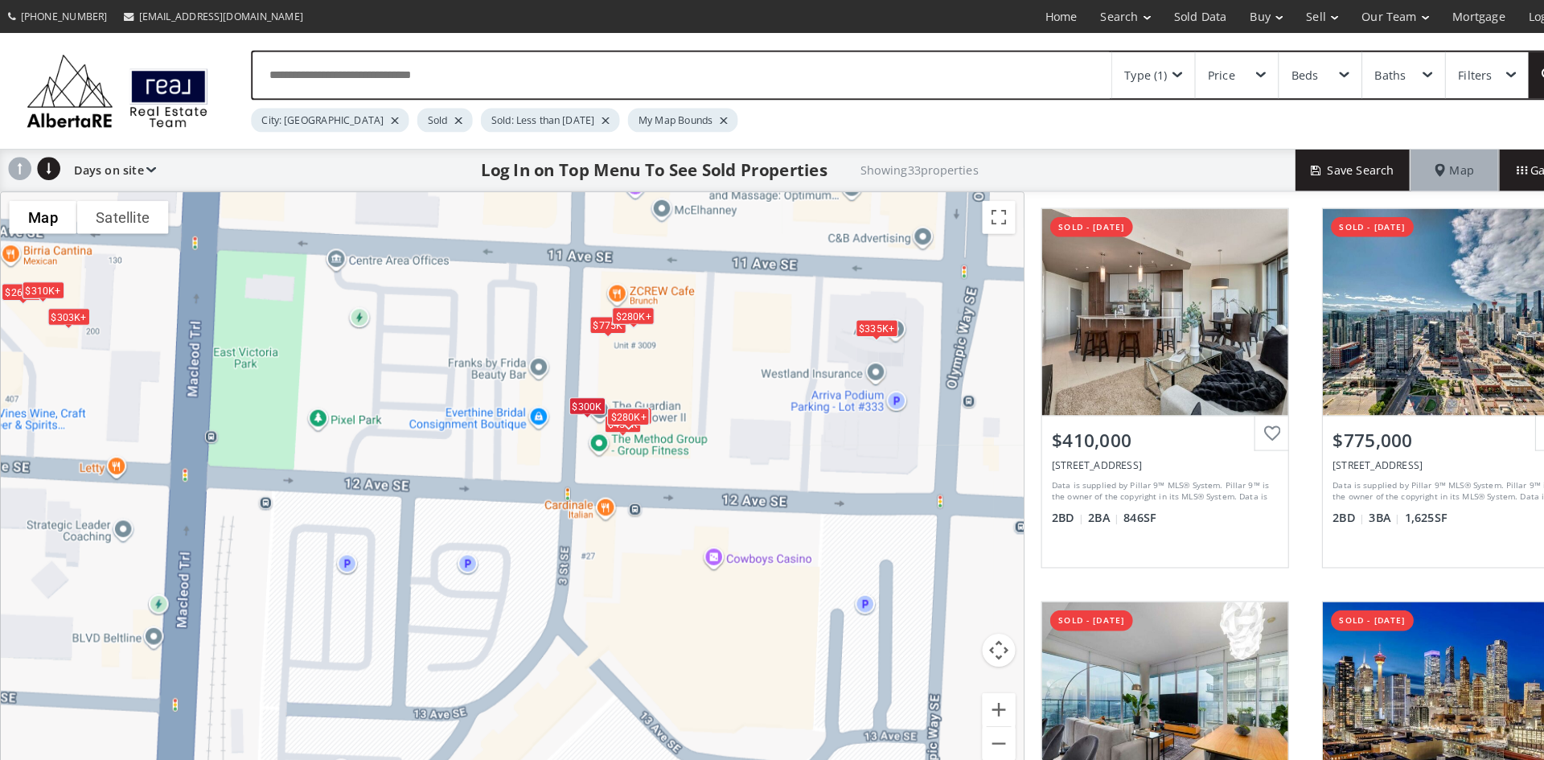
click at [1119, 68] on div "Type (1)" at bounding box center [1116, 73] width 42 height 11
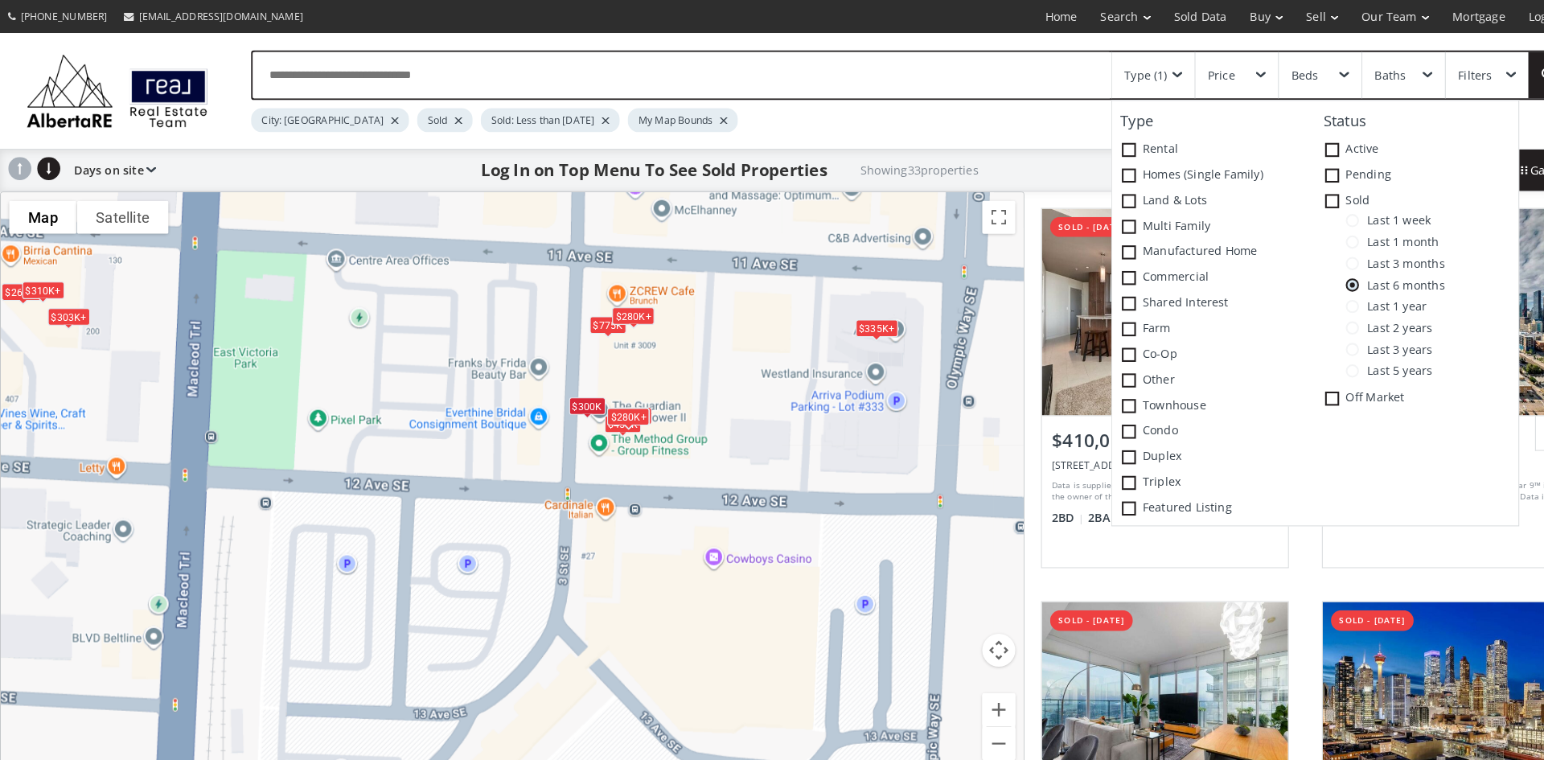
click at [1317, 216] on span at bounding box center [1316, 214] width 13 height 13
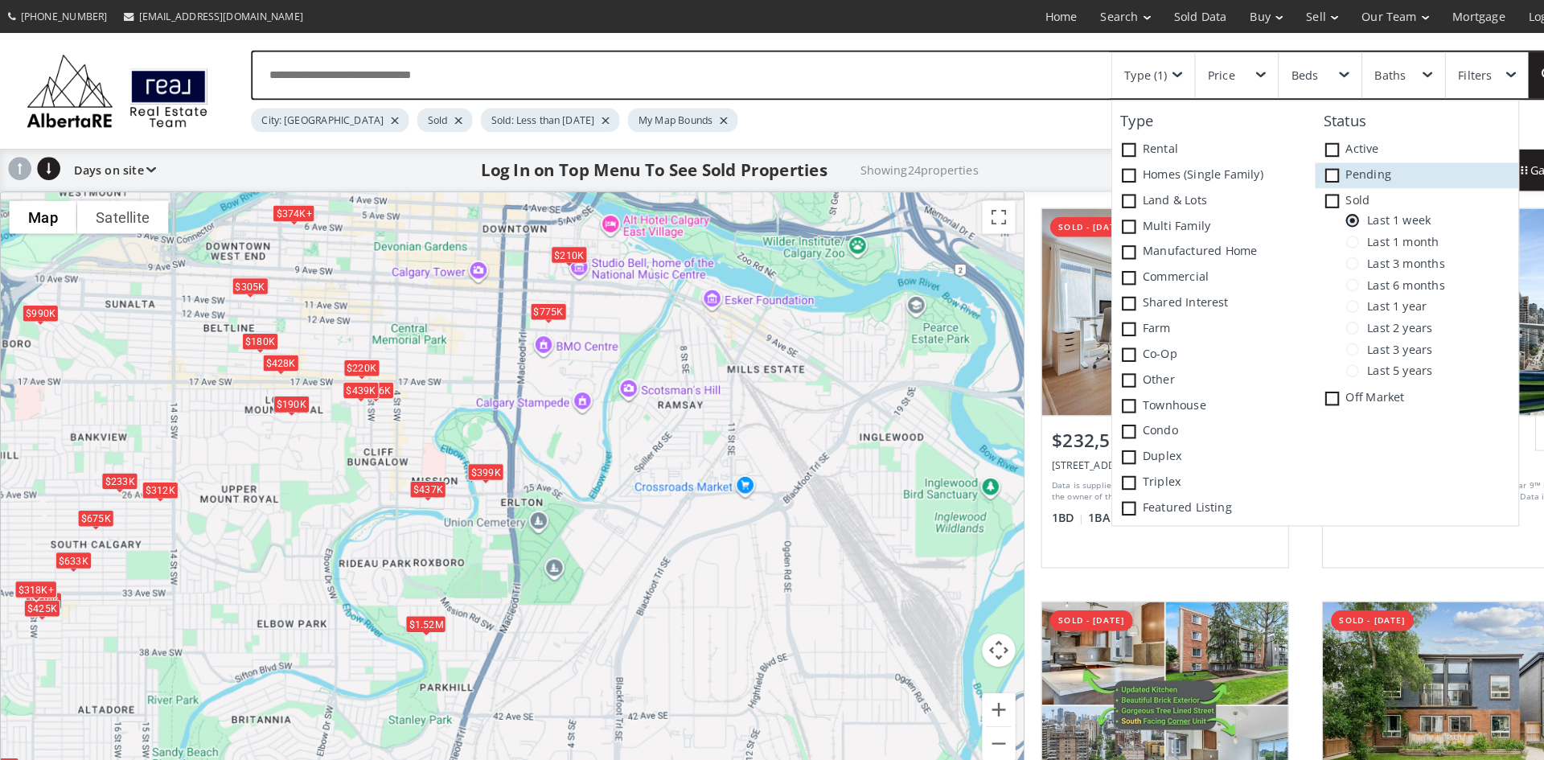
click at [1296, 165] on span at bounding box center [1297, 171] width 14 height 14
click at [0, 0] on icon at bounding box center [0, 0] width 0 height 0
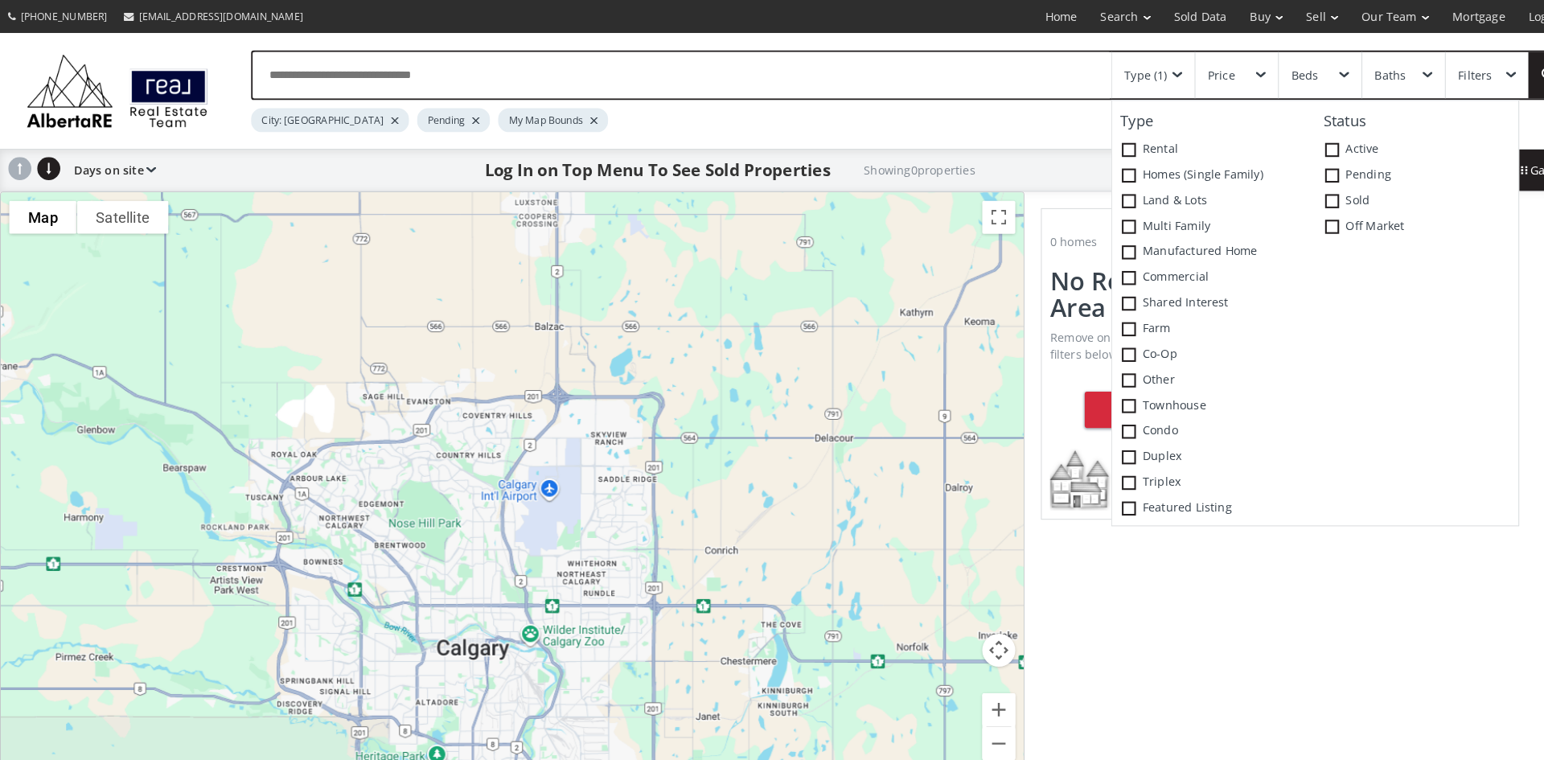
drag, startPoint x: 680, startPoint y: 266, endPoint x: 615, endPoint y: 529, distance: 270.9
click at [615, 529] on div at bounding box center [499, 473] width 996 height 572
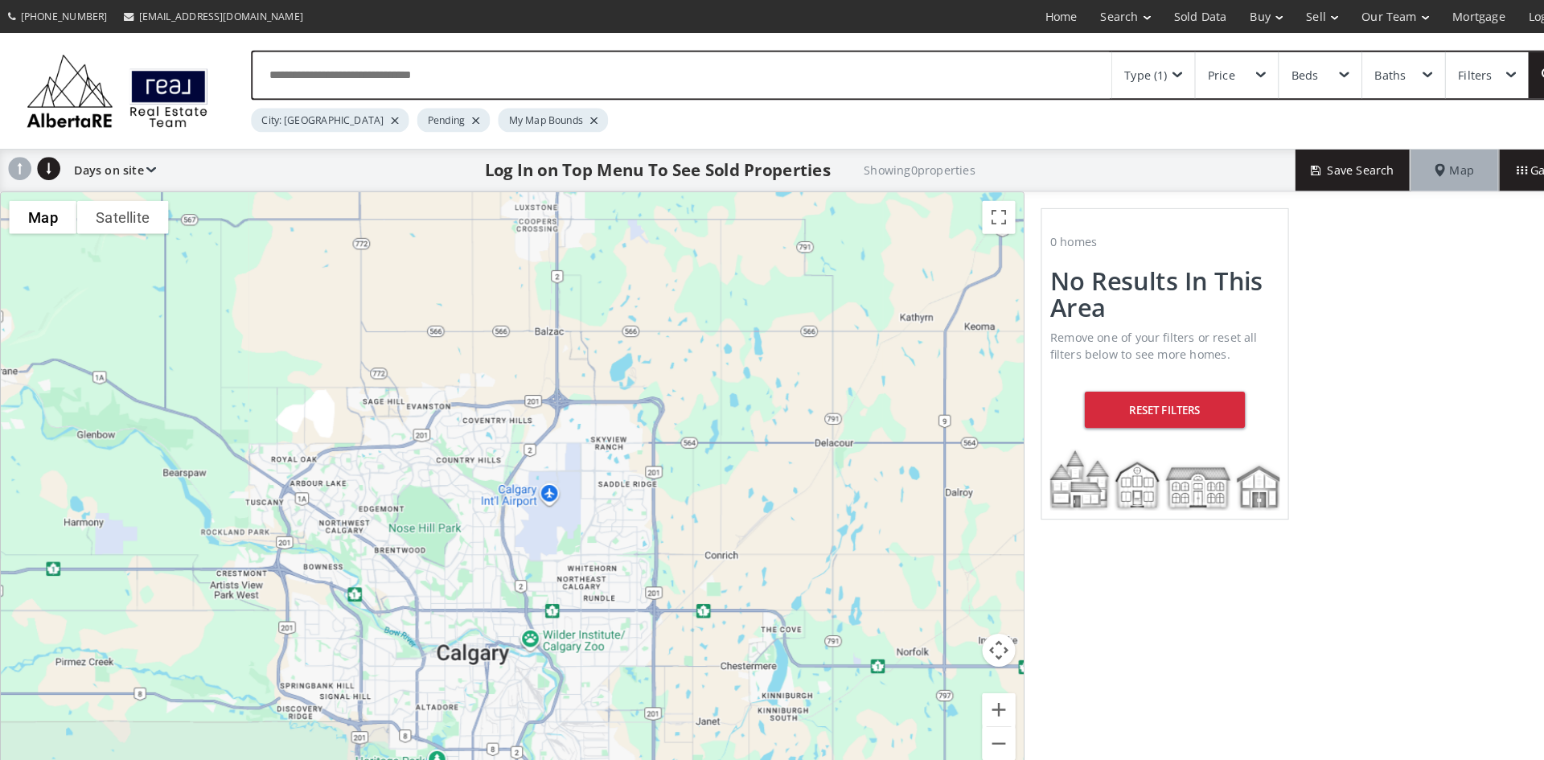
click at [1144, 70] on span at bounding box center [1146, 73] width 10 height 6
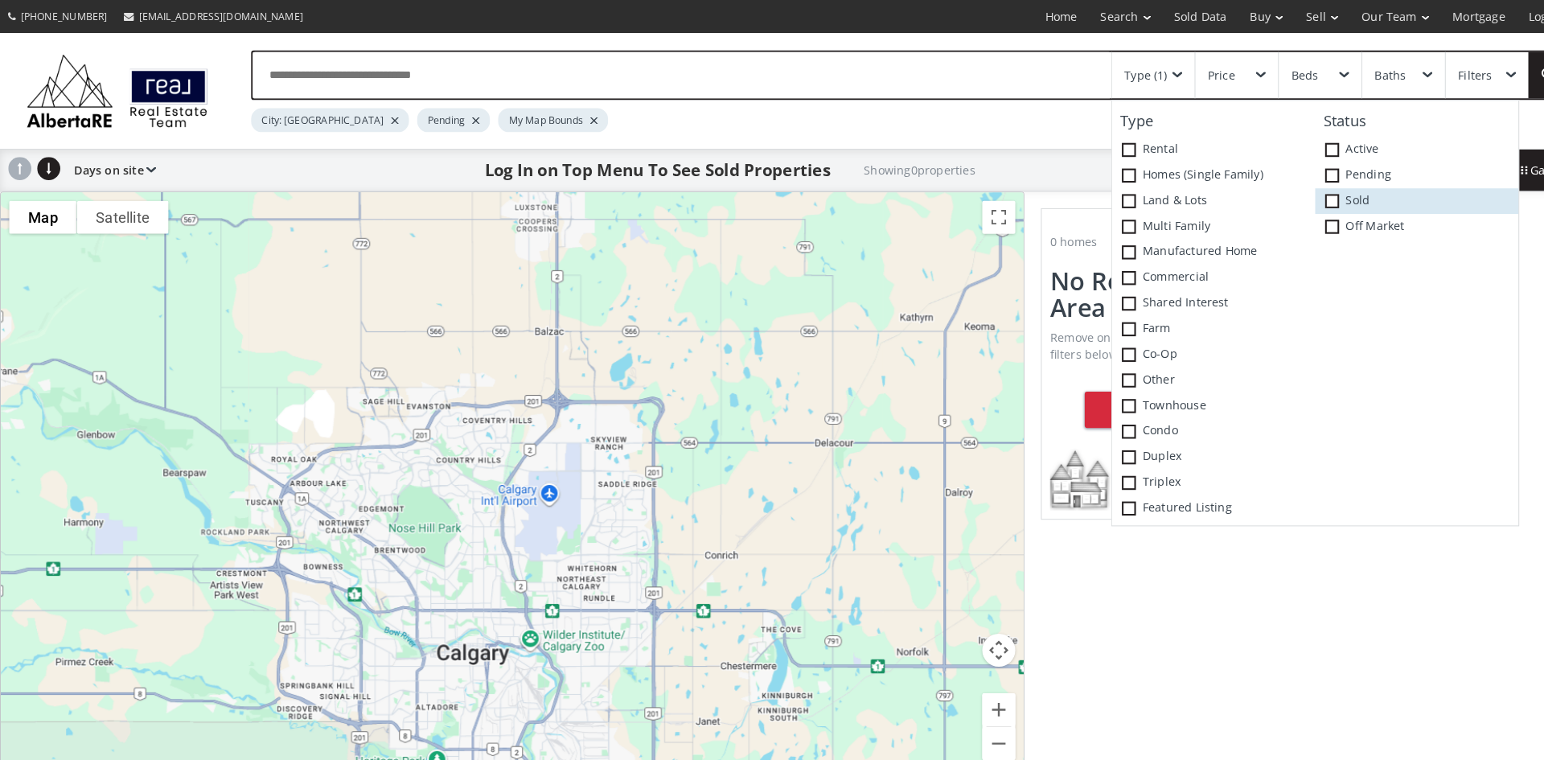
click at [1291, 195] on span at bounding box center [1297, 196] width 14 height 14
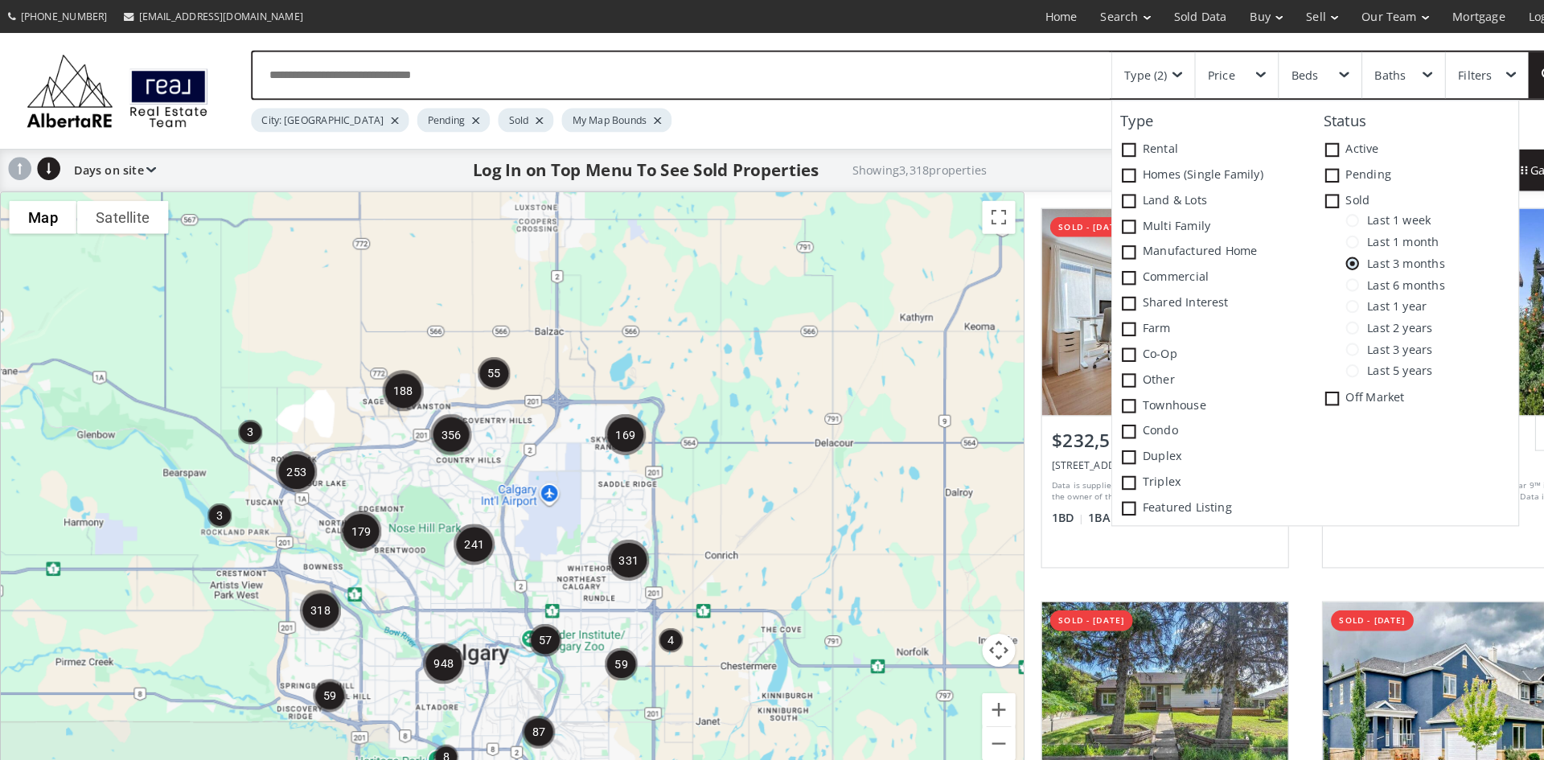
click at [1319, 217] on span at bounding box center [1316, 214] width 13 height 13
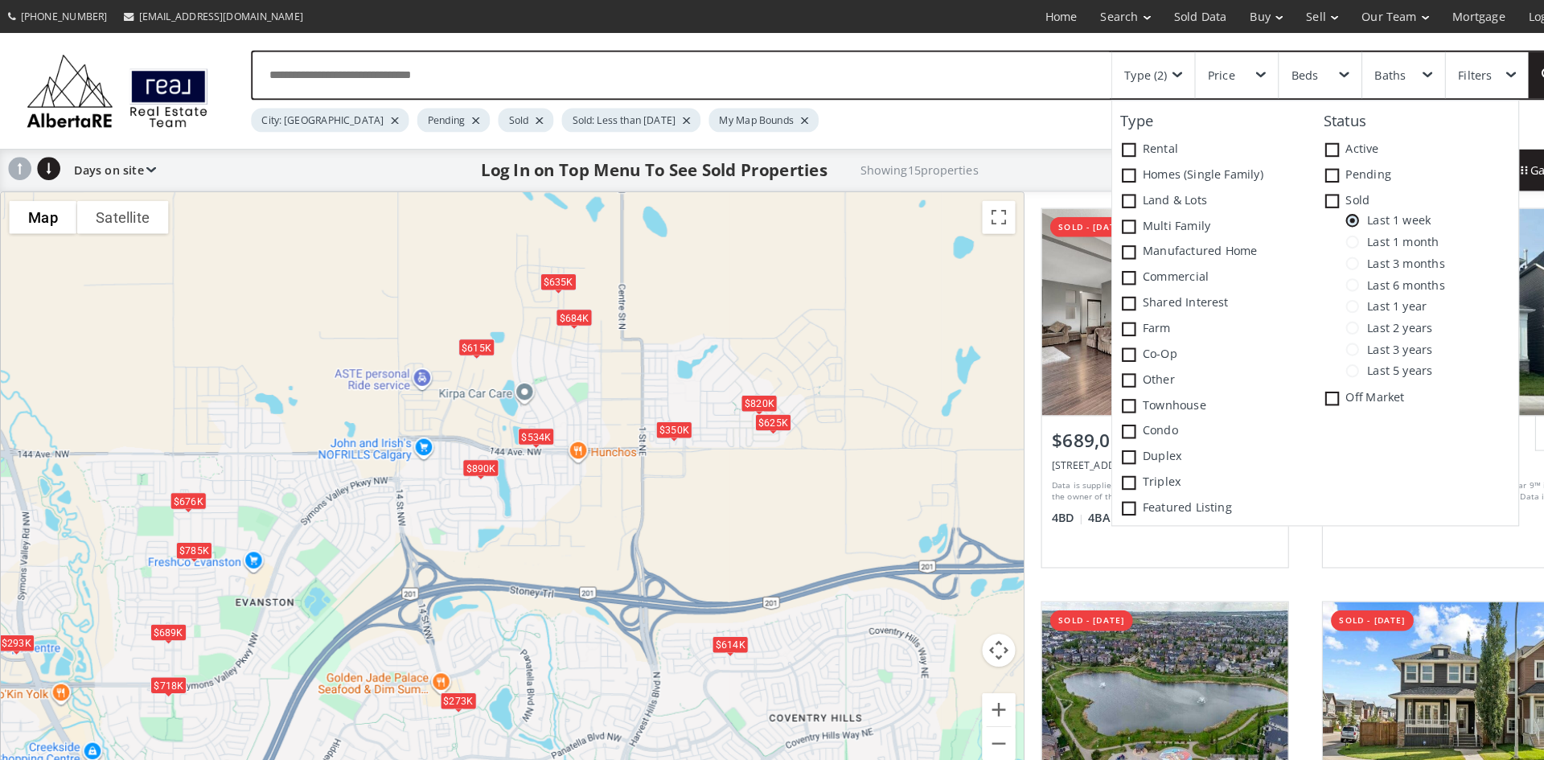
click at [569, 302] on div "$684K" at bounding box center [558, 308] width 35 height 17
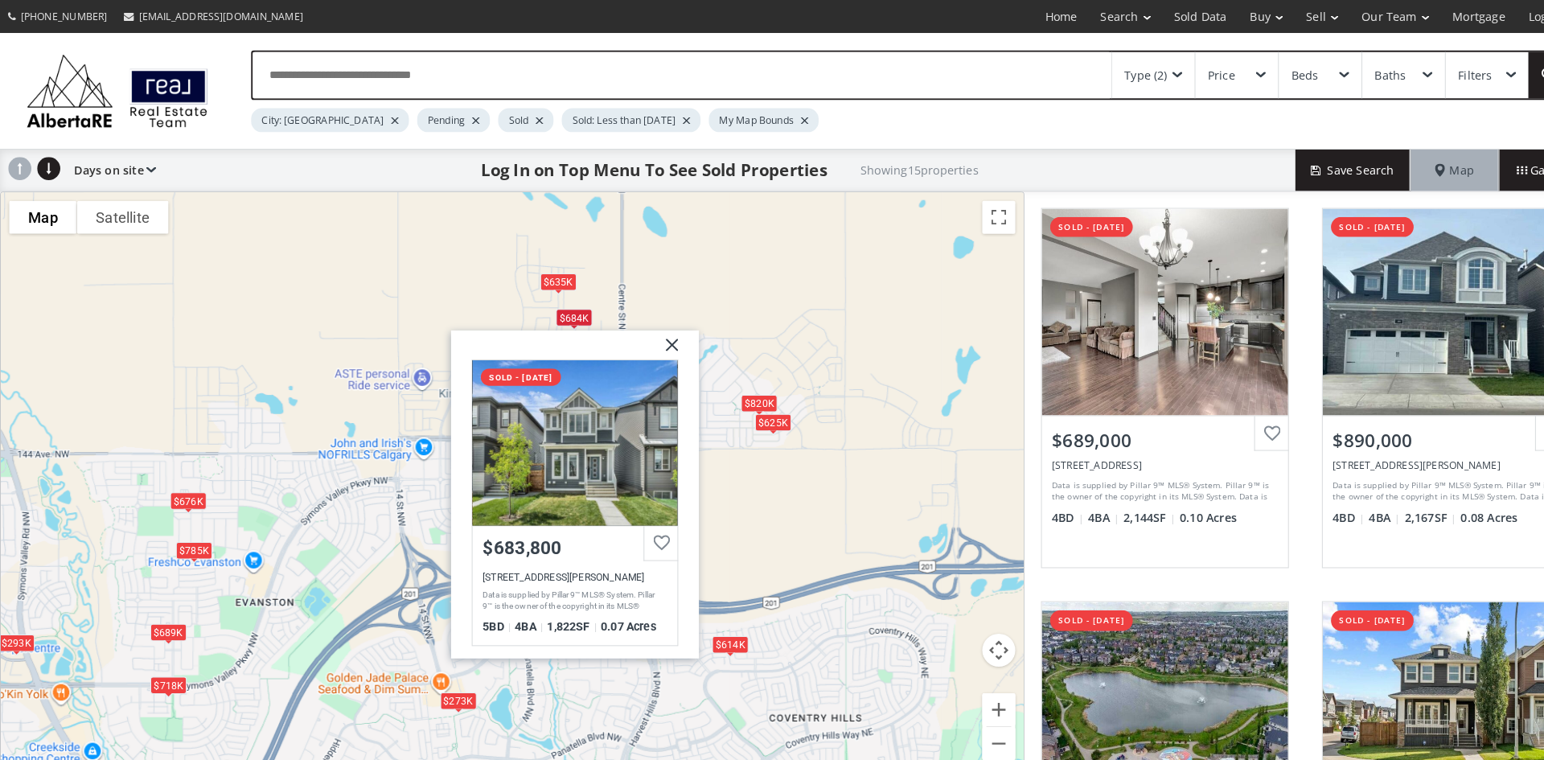
click at [536, 260] on div "$689K $890K $273K $676K $820K $350K $635K $293K $718K $625K $534K $614K $785K $…" at bounding box center [499, 473] width 996 height 572
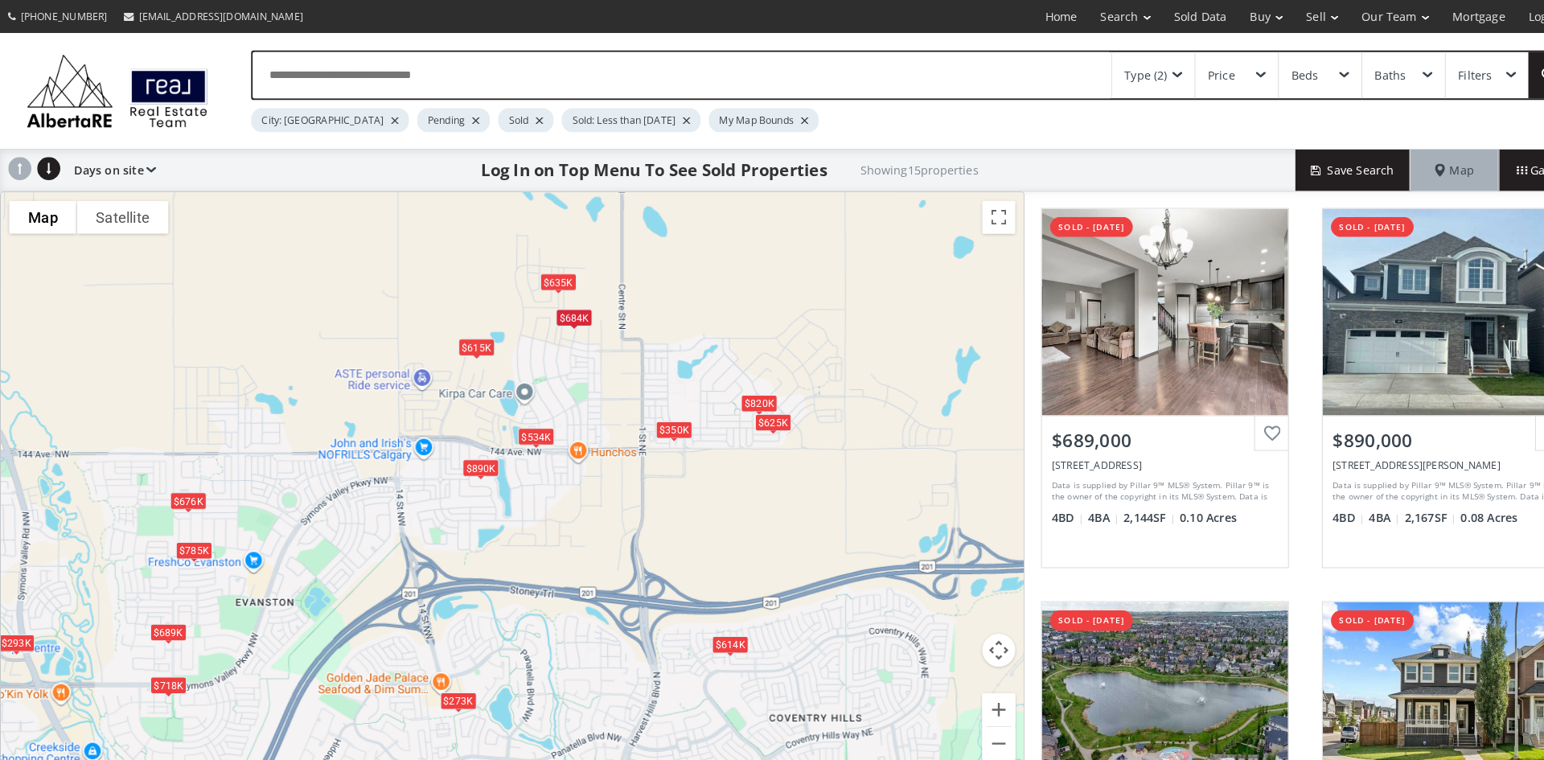
click at [540, 278] on div "$635K" at bounding box center [543, 274] width 35 height 17
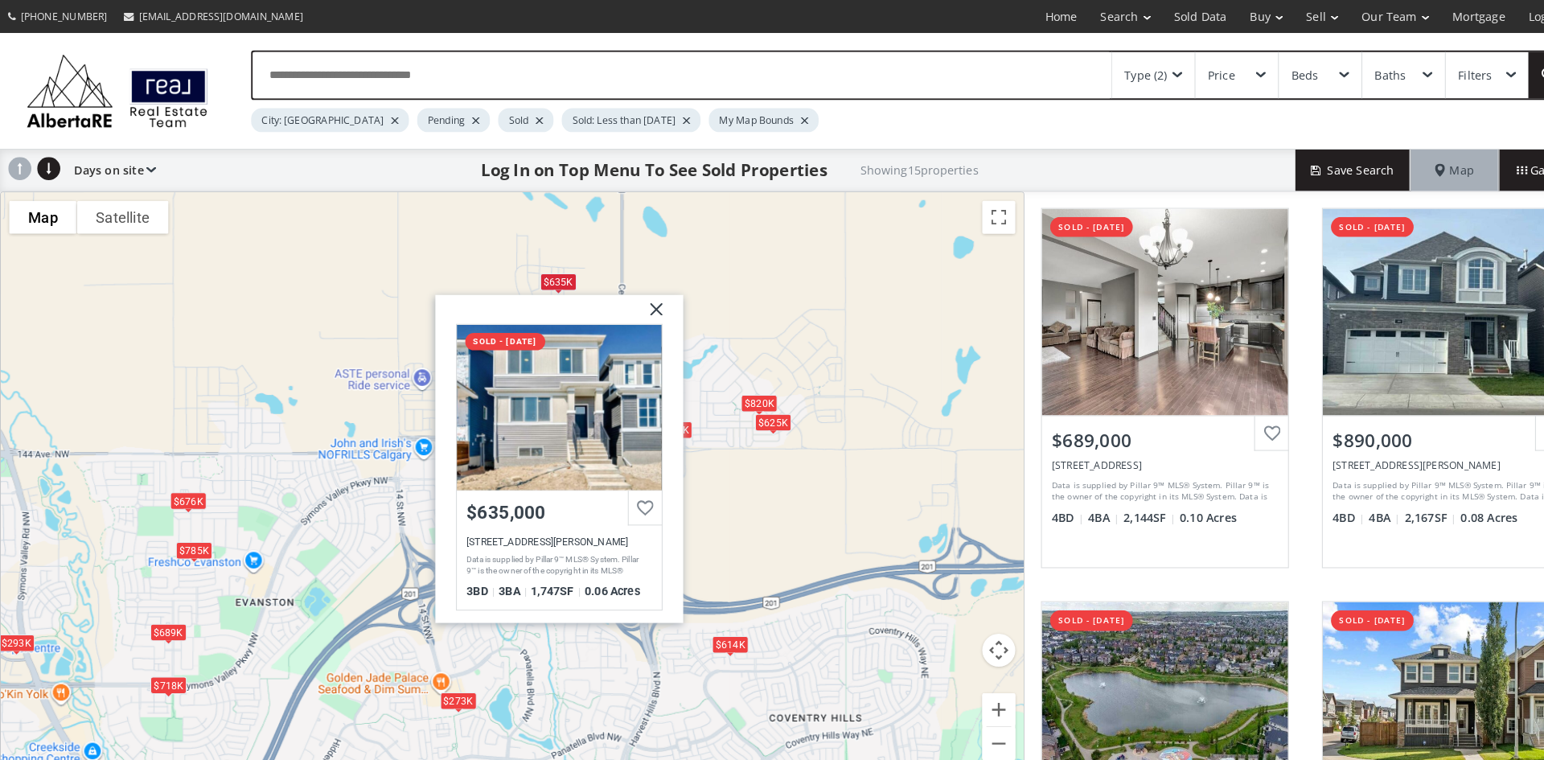
click at [759, 265] on div "$689K $890K $273K $676K $820K $350K $635K $293K $718K $625K $534K $614K $785K $…" at bounding box center [499, 473] width 996 height 572
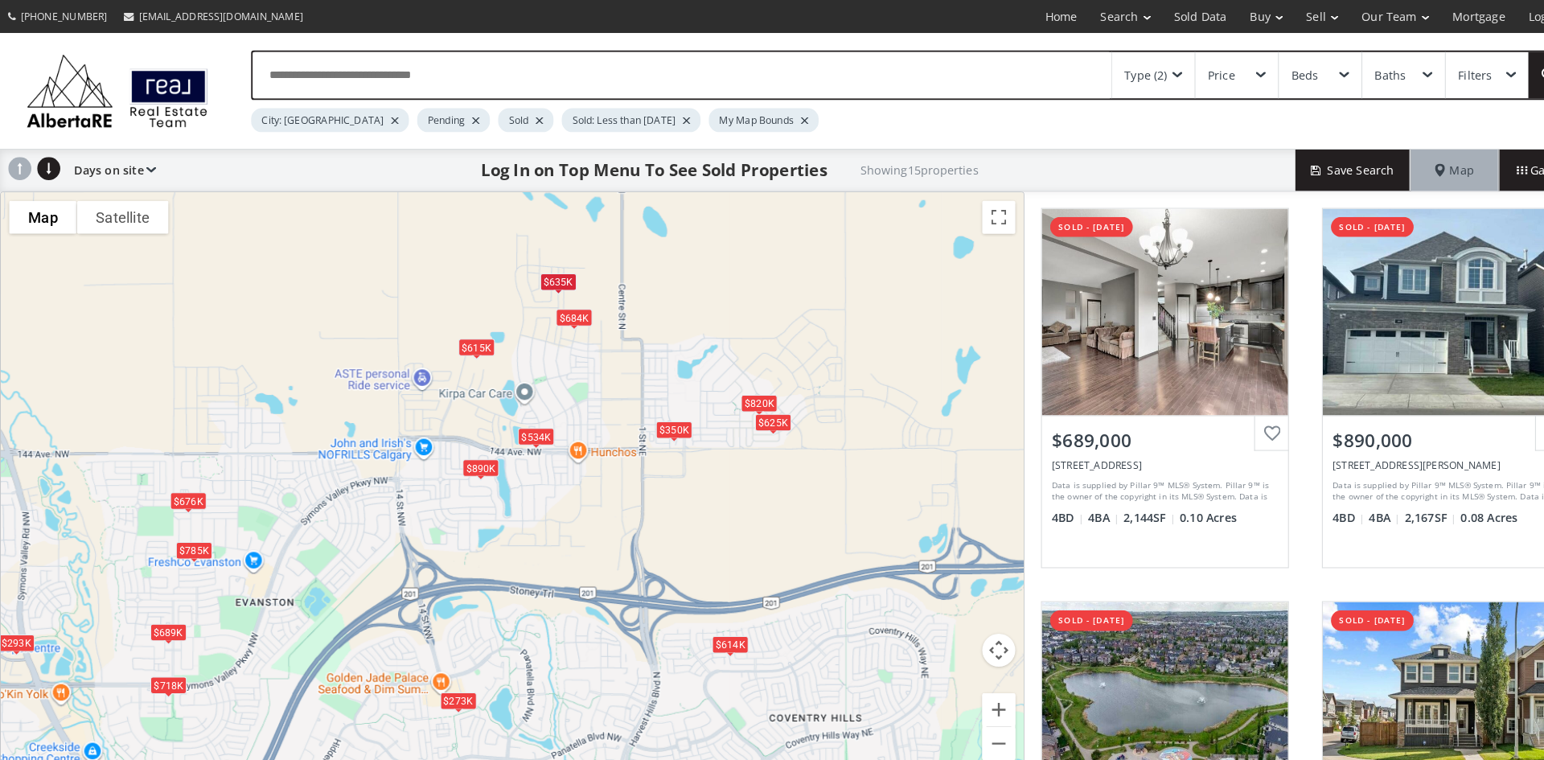
click at [564, 314] on div "$684K" at bounding box center [558, 308] width 35 height 17
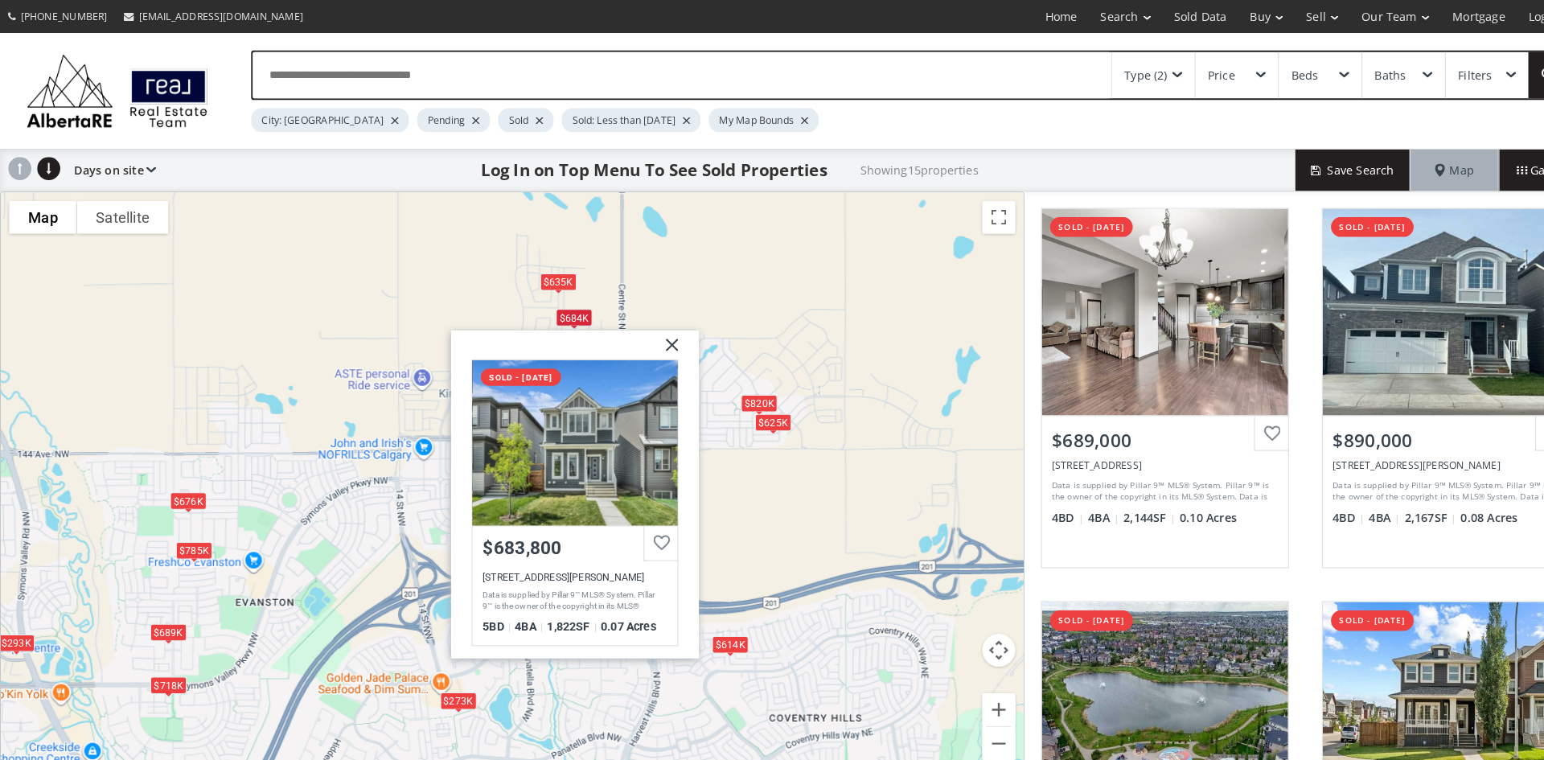
click at [404, 288] on div "$689K $890K $273K $676K $820K $350K $635K $293K $718K $625K $534K $614K $785K $…" at bounding box center [499, 473] width 996 height 572
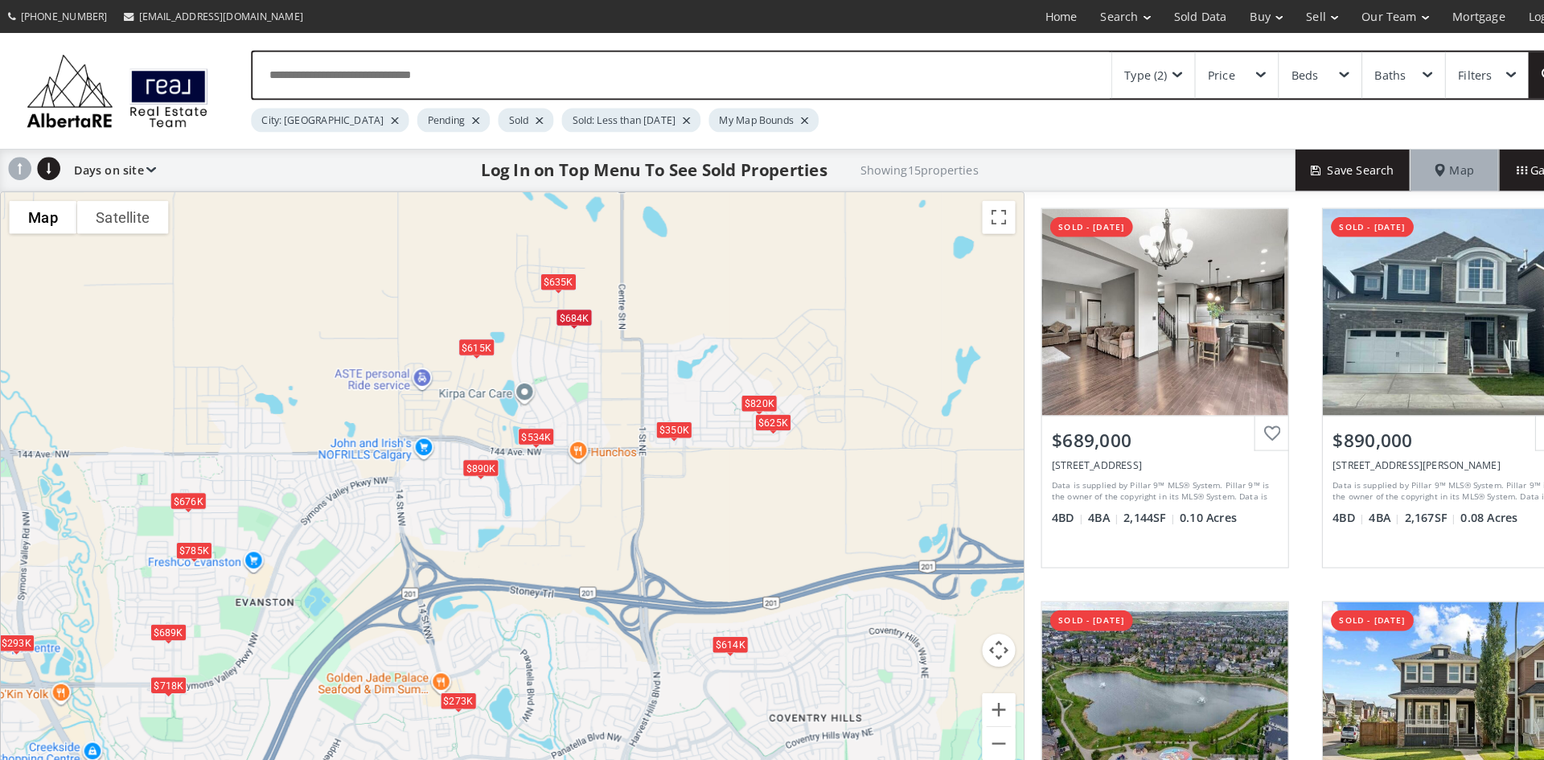
click at [459, 341] on div "$615K" at bounding box center [463, 337] width 35 height 17
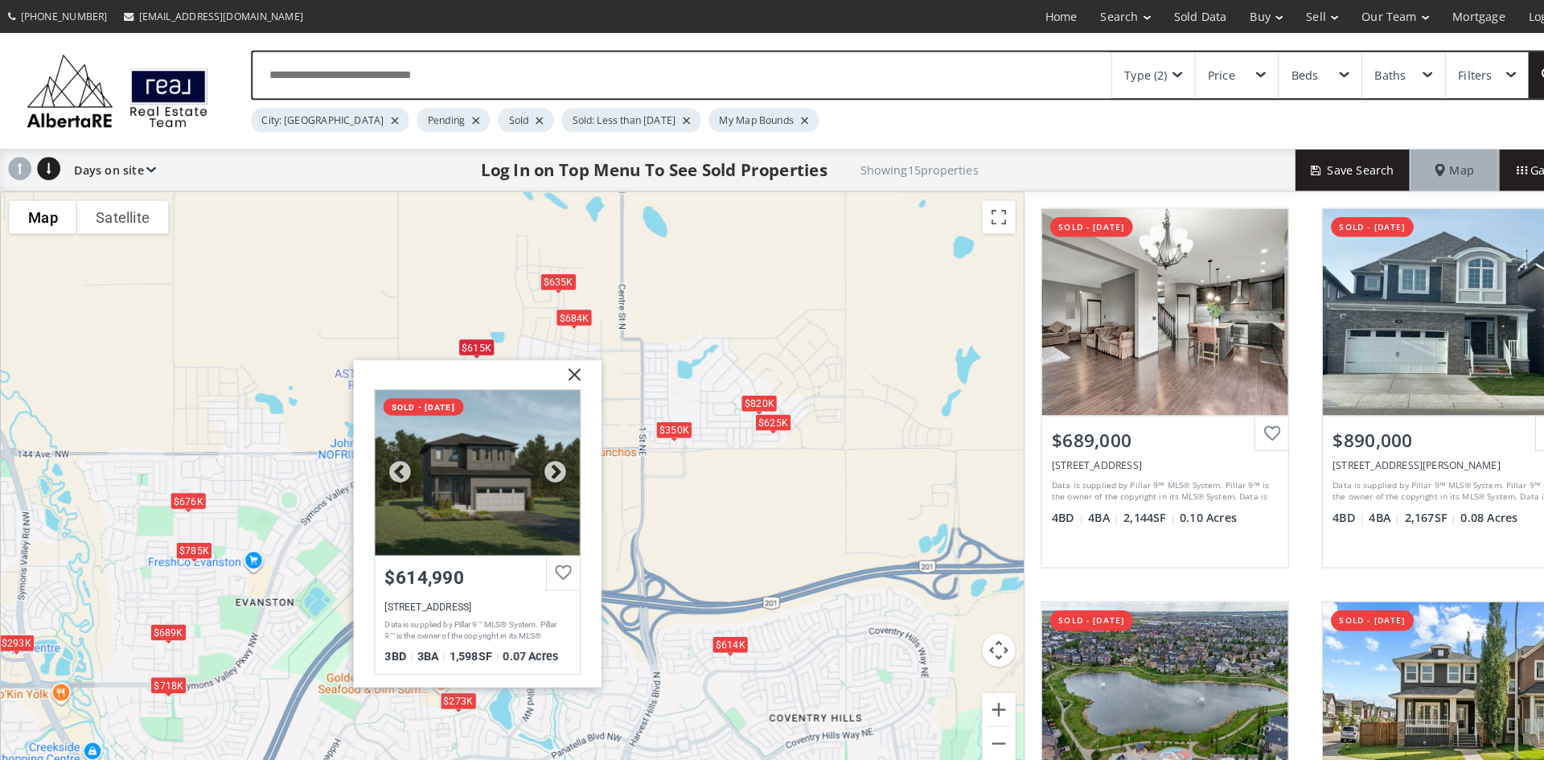
click at [438, 423] on div at bounding box center [464, 459] width 199 height 161
click at [557, 361] on img at bounding box center [553, 370] width 40 height 40
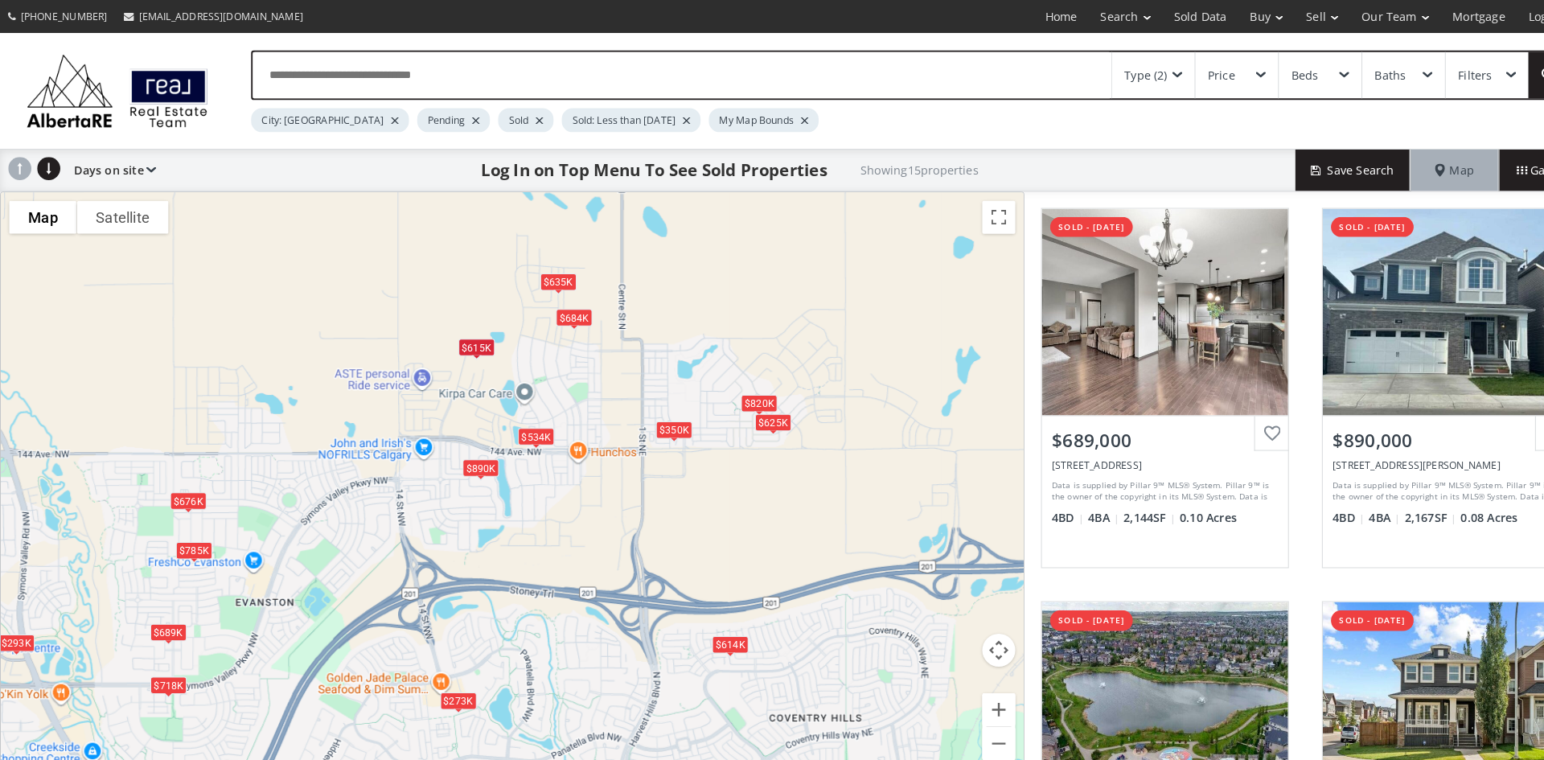
click at [659, 418] on div "$350K" at bounding box center [656, 418] width 35 height 17
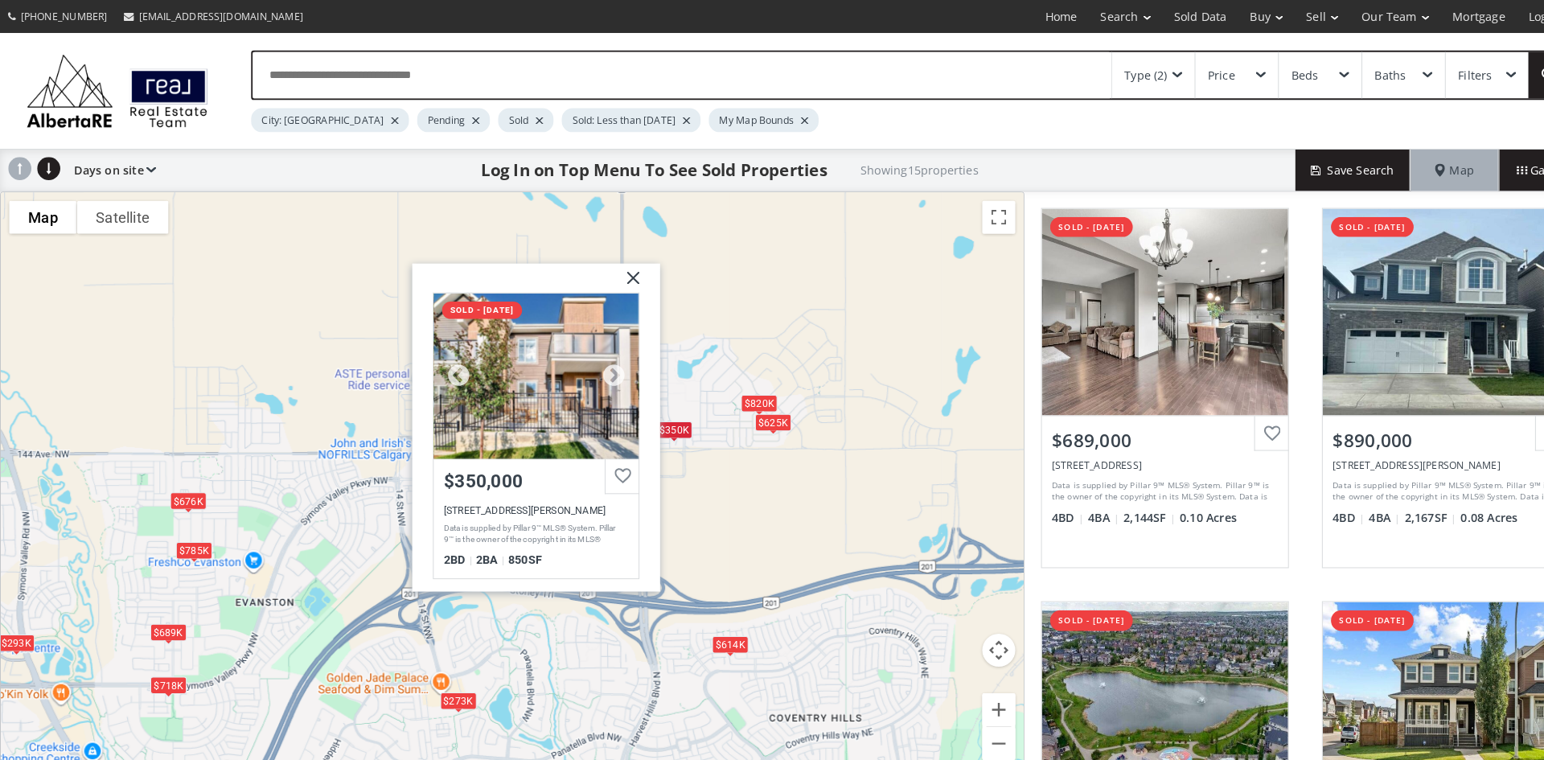
click at [539, 342] on div at bounding box center [521, 365] width 199 height 161
click at [738, 302] on div "$689K $890K $273K $676K $820K $350K $635K $293K $718K $625K $534K $614K $785K $…" at bounding box center [499, 473] width 996 height 572
